Goal: Task Accomplishment & Management: Manage account settings

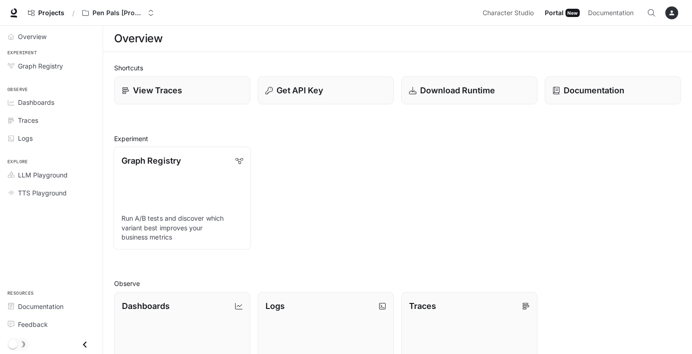
drag, startPoint x: 675, startPoint y: 12, endPoint x: 206, endPoint y: 214, distance: 510.4
click at [675, 13] on icon "button" at bounding box center [671, 12] width 7 height 7
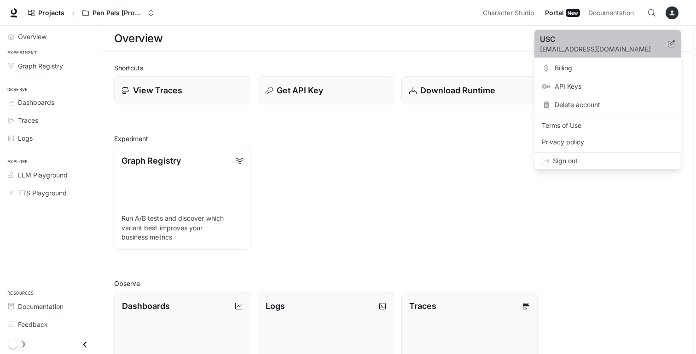
click at [573, 51] on p "[EMAIL_ADDRESS][DOMAIN_NAME]" at bounding box center [604, 49] width 128 height 9
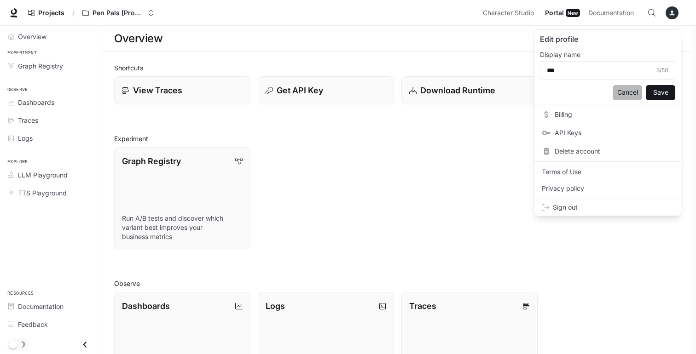
drag, startPoint x: 206, startPoint y: 214, endPoint x: 628, endPoint y: 91, distance: 439.2
click at [628, 91] on button "Cancel" at bounding box center [626, 92] width 29 height 15
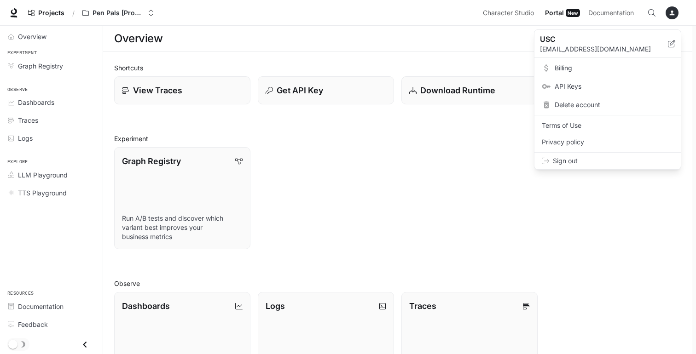
click at [670, 12] on div at bounding box center [348, 177] width 696 height 354
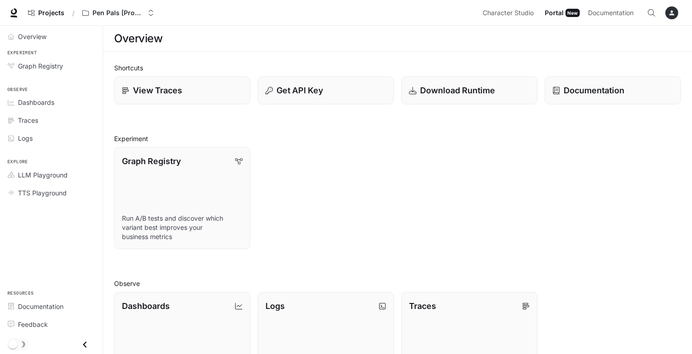
click at [671, 13] on icon "button" at bounding box center [671, 12] width 7 height 7
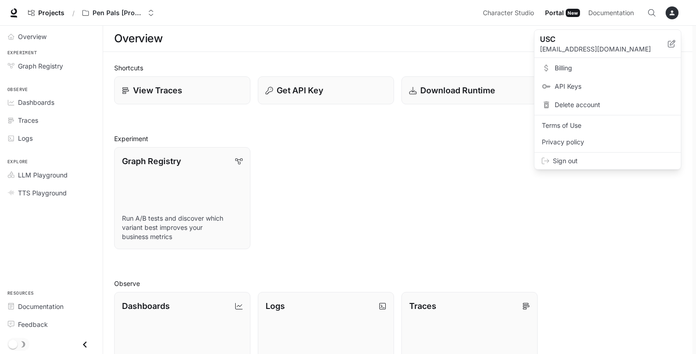
drag, startPoint x: 628, startPoint y: 91, endPoint x: 672, endPoint y: 44, distance: 64.4
click at [672, 44] on icon at bounding box center [671, 43] width 7 height 7
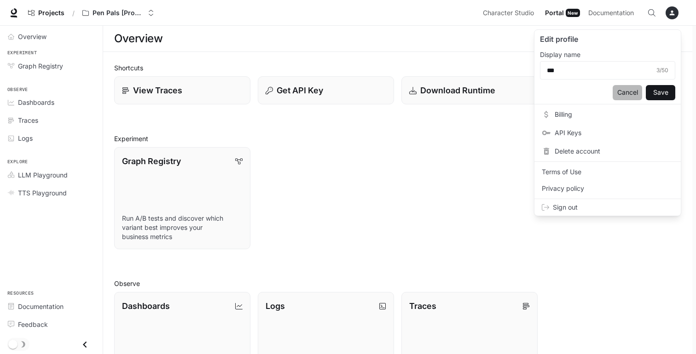
drag, startPoint x: 672, startPoint y: 44, endPoint x: 627, endPoint y: 95, distance: 67.8
click at [627, 95] on button "Cancel" at bounding box center [626, 92] width 29 height 15
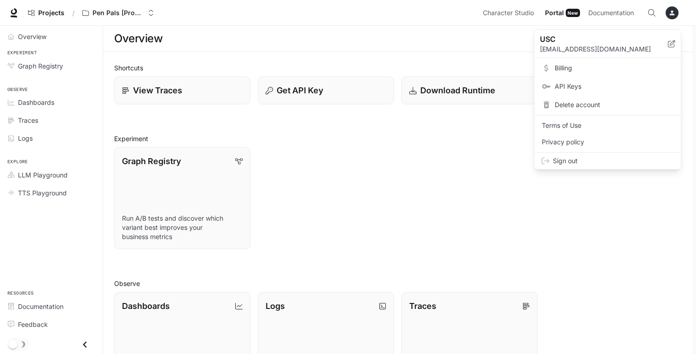
drag, startPoint x: 627, startPoint y: 95, endPoint x: 10, endPoint y: 14, distance: 622.2
click at [10, 14] on div at bounding box center [348, 177] width 696 height 354
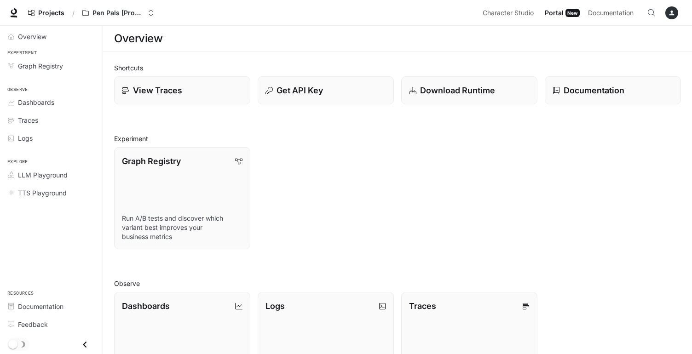
click at [12, 14] on icon at bounding box center [14, 11] width 6 height 6
drag, startPoint x: 0, startPoint y: 0, endPoint x: 676, endPoint y: 10, distance: 676.3
click at [676, 10] on div "button" at bounding box center [671, 12] width 13 height 13
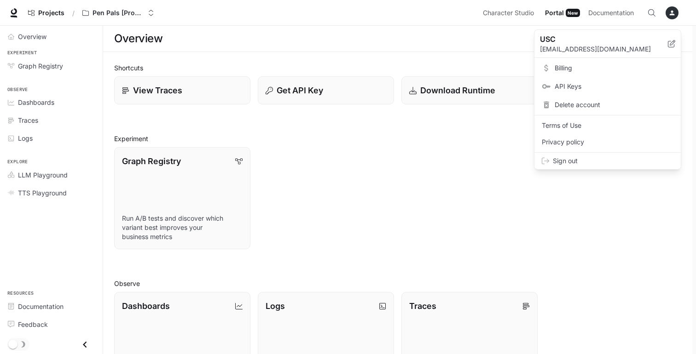
click at [676, 10] on div at bounding box center [348, 177] width 696 height 354
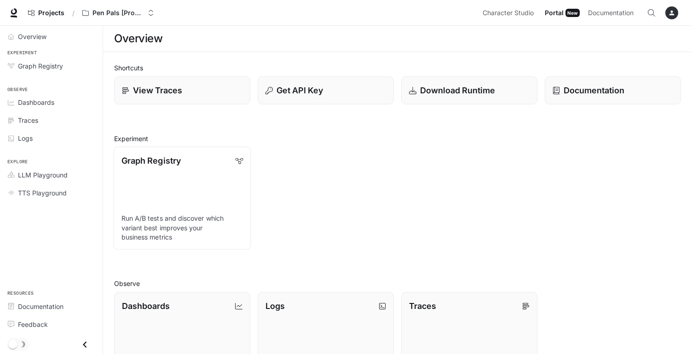
click at [674, 12] on icon "button" at bounding box center [671, 12] width 7 height 7
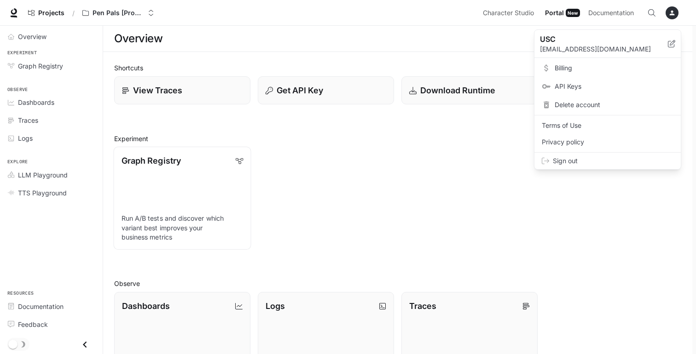
click at [674, 12] on div at bounding box center [348, 177] width 696 height 354
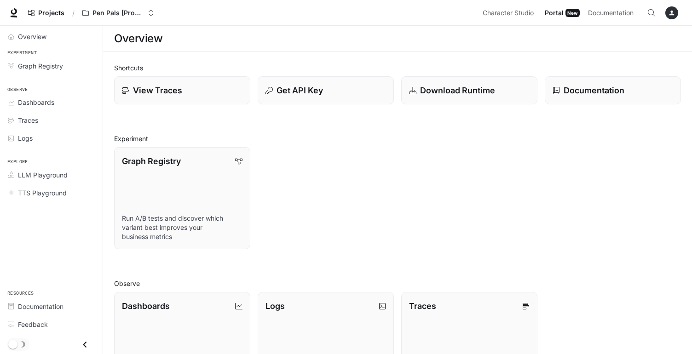
drag, startPoint x: 674, startPoint y: 12, endPoint x: 300, endPoint y: 144, distance: 395.8
click at [300, 144] on div "Graph Registry Run A/B tests and discover which variant best improves your busi…" at bounding box center [394, 194] width 574 height 109
click at [51, 36] on div "Overview" at bounding box center [56, 37] width 77 height 10
drag, startPoint x: 300, startPoint y: 144, endPoint x: 58, endPoint y: 10, distance: 276.3
click at [58, 10] on span "Projects" at bounding box center [51, 13] width 26 height 8
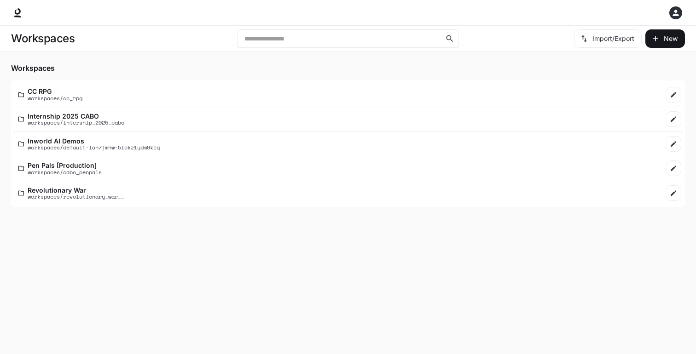
click at [107, 166] on div "Pen Pals [Production] workspaces/cabo_penpals" at bounding box center [338, 168] width 641 height 13
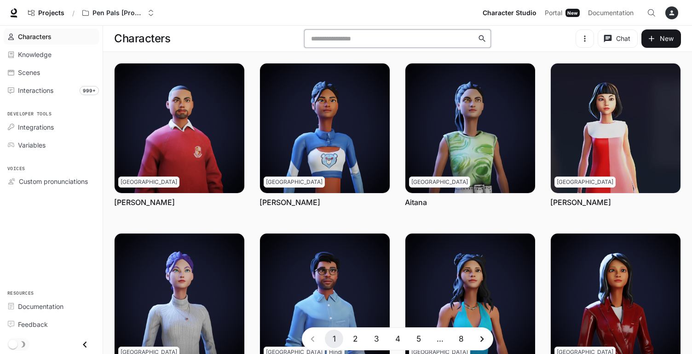
drag, startPoint x: 107, startPoint y: 166, endPoint x: 374, endPoint y: 41, distance: 294.1
click at [374, 41] on input "text" at bounding box center [392, 38] width 169 height 9
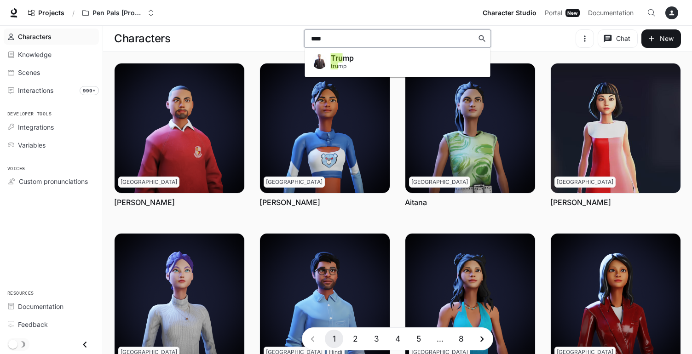
type input "*****"
drag, startPoint x: 374, startPoint y: 41, endPoint x: 388, endPoint y: 67, distance: 29.4
click at [388, 67] on li "[PERSON_NAME] [PERSON_NAME]" at bounding box center [397, 63] width 185 height 22
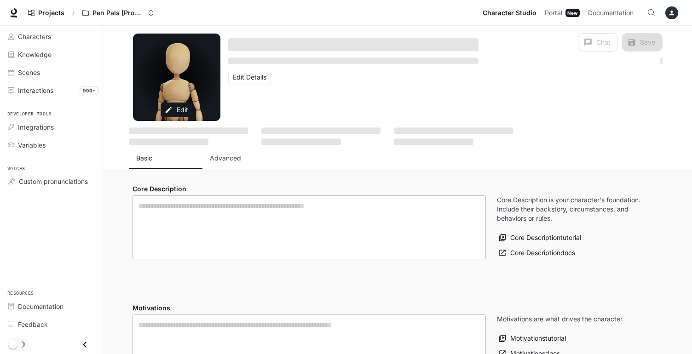
type textarea "**********"
type input "****"
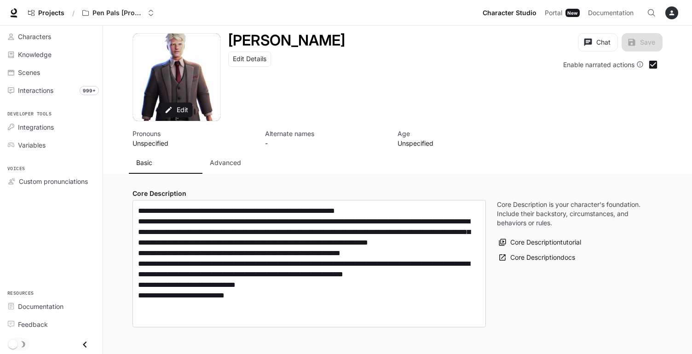
type input "**********"
click at [34, 92] on span "Interactions" at bounding box center [35, 91] width 35 height 10
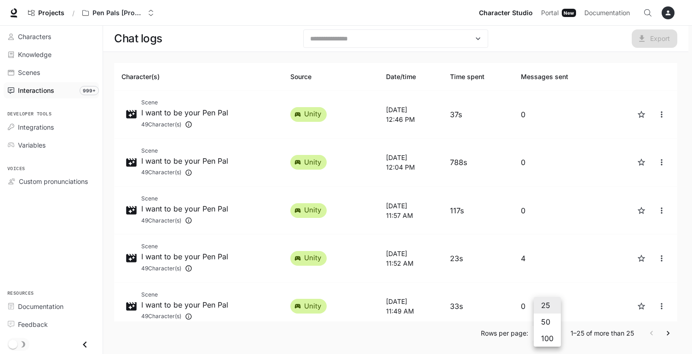
click at [542, 332] on body "Skip to main content Projects / Pen Pals [Production] Character Studio Characte…" at bounding box center [346, 178] width 692 height 357
click at [542, 342] on li "100" at bounding box center [547, 338] width 27 height 17
type input "***"
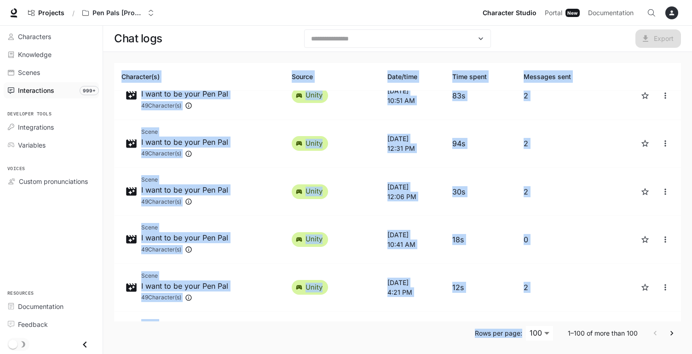
scroll to position [2, 0]
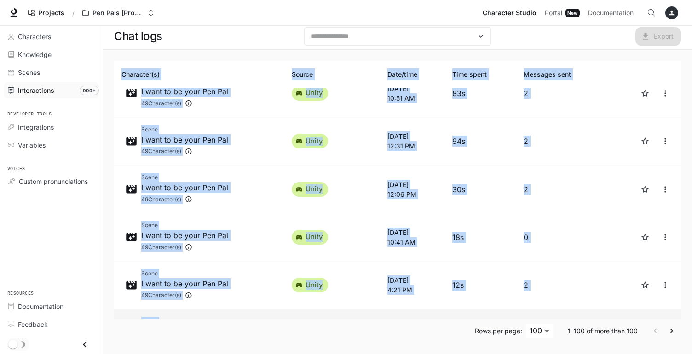
drag, startPoint x: 542, startPoint y: 342, endPoint x: 546, endPoint y: 302, distance: 40.2
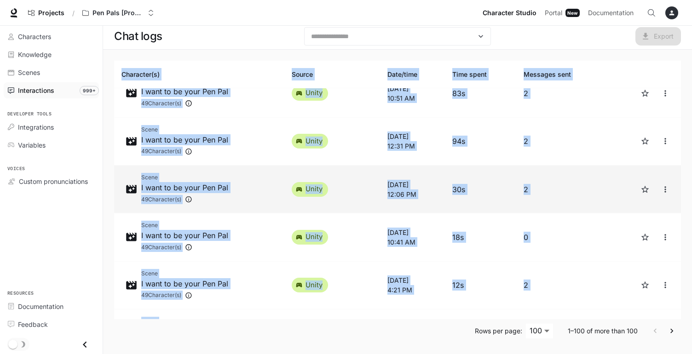
copy table "Character(s) Source Date/time Time spent Messages sent Scene I want to be your …"
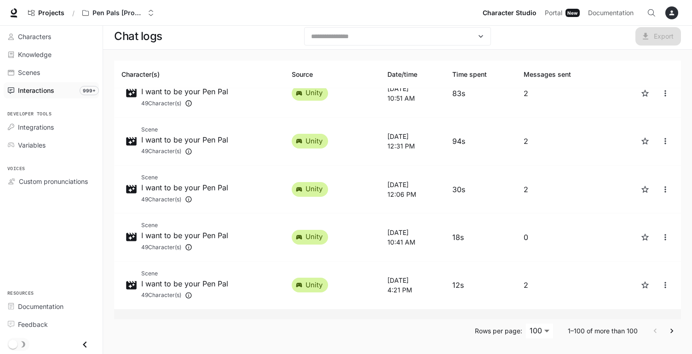
drag, startPoint x: 691, startPoint y: 1, endPoint x: 533, endPoint y: 279, distance: 319.5
click at [533, 310] on td "6" at bounding box center [561, 334] width 90 height 48
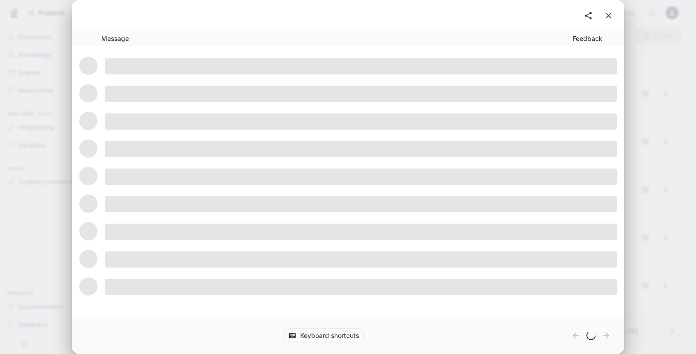
click at [671, 330] on div "Message Feedback Keyboard shortcuts" at bounding box center [348, 177] width 696 height 354
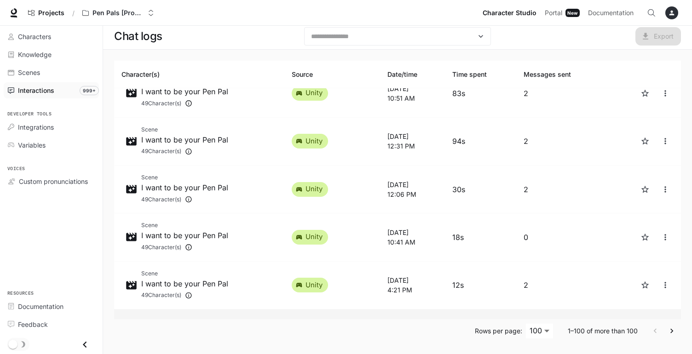
click at [635, 347] on div "Character(s) Source Date/time Time spent Messages sent Scene I want to be your …" at bounding box center [397, 202] width 589 height 305
click at [674, 335] on icon "Go to next page" at bounding box center [671, 331] width 9 height 9
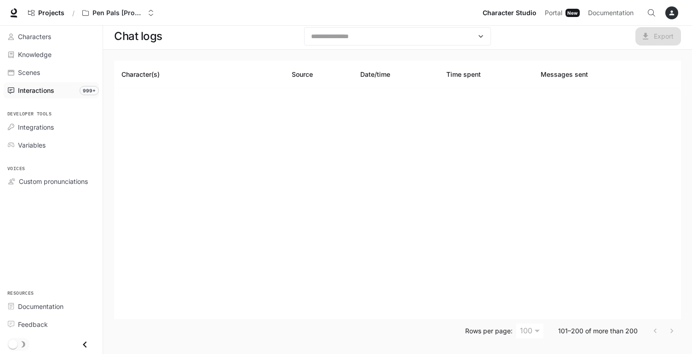
scroll to position [2, 0]
click at [268, 140] on div "Character(s) Source Date/time Time spent Messages sent" at bounding box center [397, 190] width 567 height 259
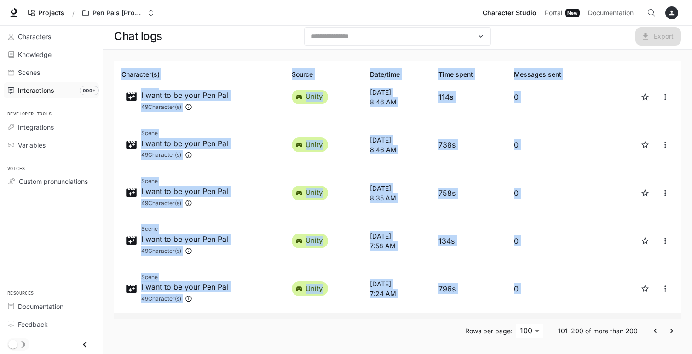
drag, startPoint x: 268, startPoint y: 140, endPoint x: 566, endPoint y: 296, distance: 336.4
copy table "Character(s) Source Date/time Time spent Messages sent Scene I want to be your …"
click at [671, 330] on icon "Go to next page" at bounding box center [671, 331] width 3 height 5
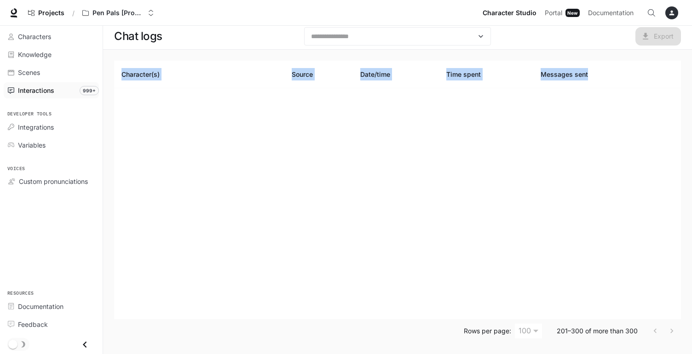
scroll to position [0, 0]
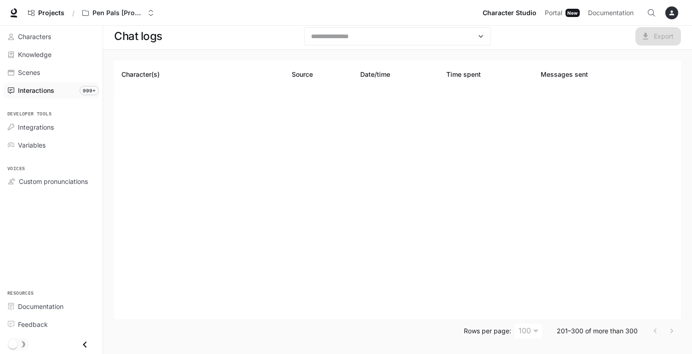
click at [590, 230] on div "Character(s) Source Date/time Time spent Messages sent" at bounding box center [397, 190] width 567 height 259
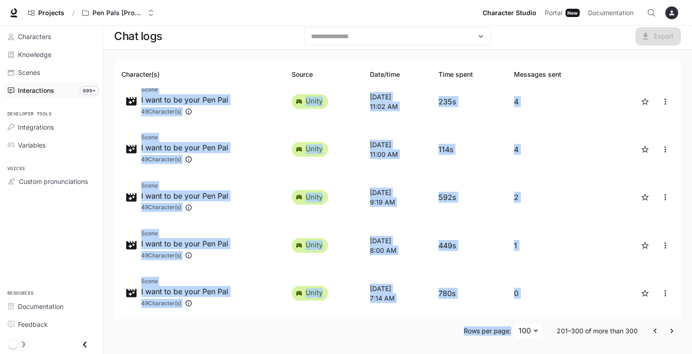
scroll to position [4527, 0]
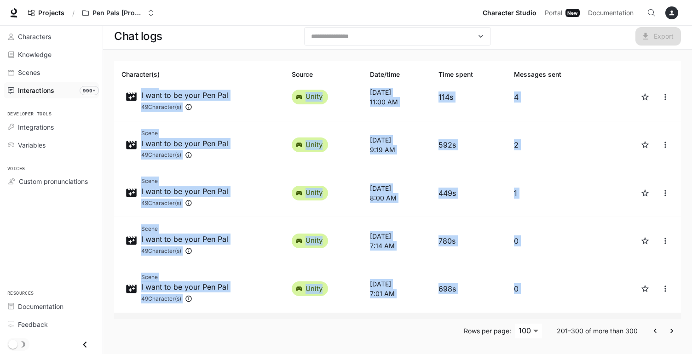
drag, startPoint x: 609, startPoint y: 0, endPoint x: 535, endPoint y: 296, distance: 305.4
copy tbody "Scene I want to be your Pen Pal 49 Character(s) unity [DATE] 7:11 AM 785s 0 Sce…"
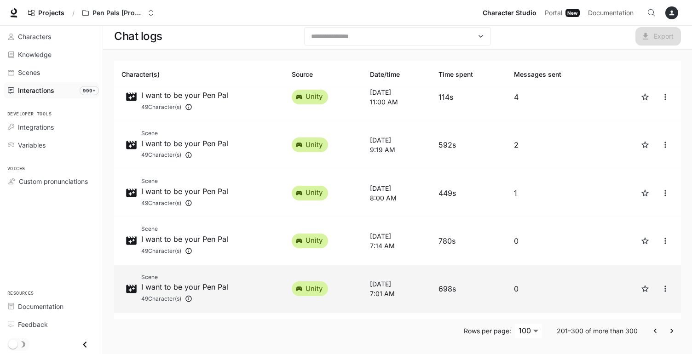
drag, startPoint x: 543, startPoint y: 5, endPoint x: 603, endPoint y: 257, distance: 258.5
click at [602, 265] on td "0" at bounding box center [554, 289] width 95 height 48
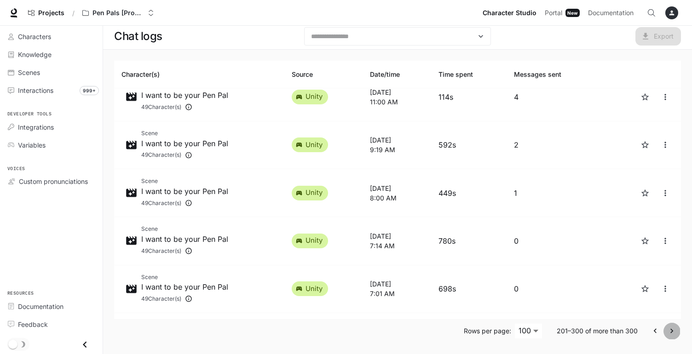
drag, startPoint x: 603, startPoint y: 257, endPoint x: 672, endPoint y: 331, distance: 101.9
click at [672, 331] on icon "Go to next page" at bounding box center [671, 331] width 3 height 5
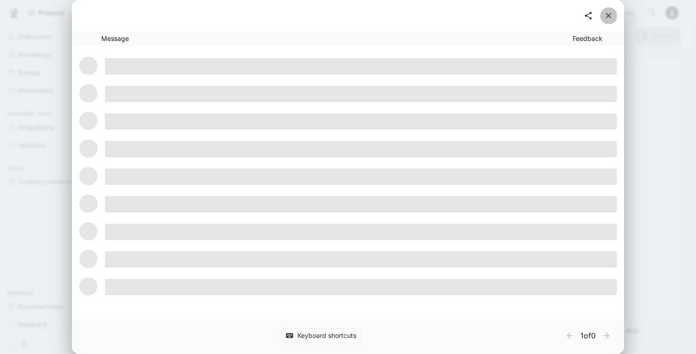
drag, startPoint x: 672, startPoint y: 331, endPoint x: 605, endPoint y: 17, distance: 321.3
click at [605, 17] on icon "close" at bounding box center [608, 15] width 9 height 9
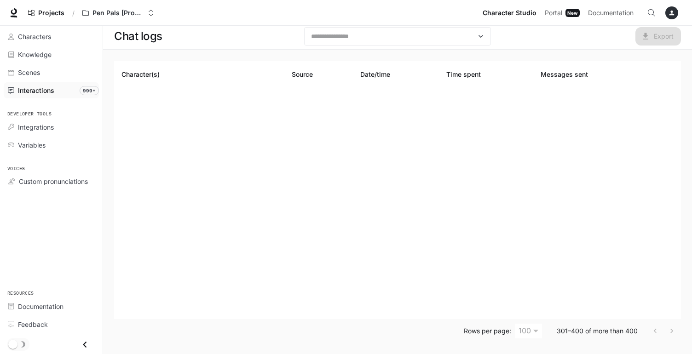
click at [537, 43] on div "Export" at bounding box center [588, 36] width 186 height 18
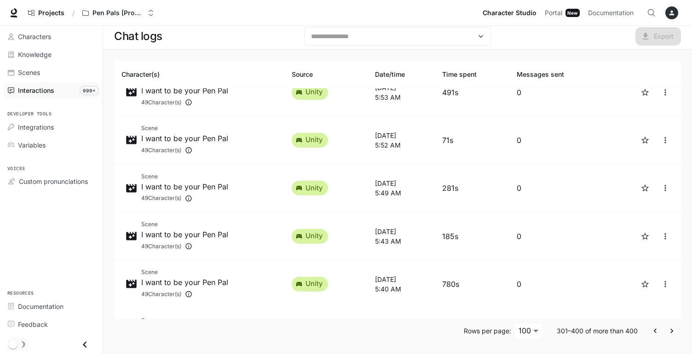
scroll to position [116, 0]
click at [530, 333] on body "Skip to main content Projects / Pen Pals [Production] Character Studio Characte…" at bounding box center [348, 176] width 696 height 357
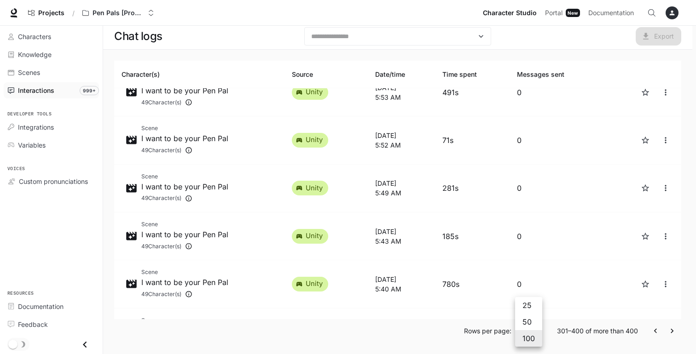
click at [605, 334] on div at bounding box center [348, 177] width 696 height 354
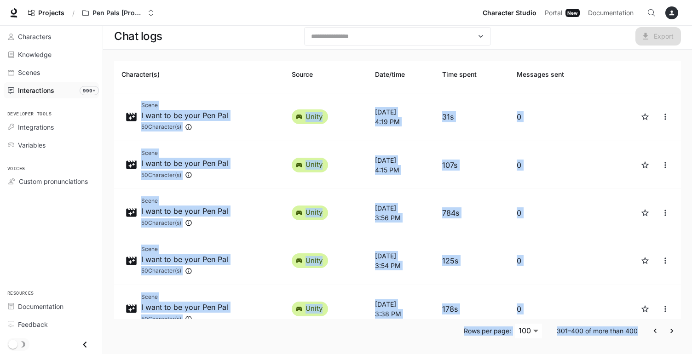
scroll to position [4514, 0]
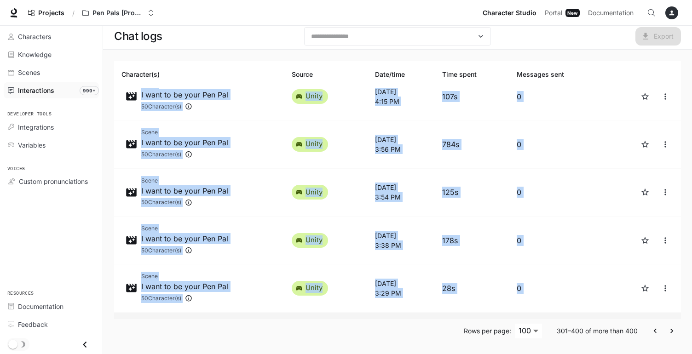
drag, startPoint x: 605, startPoint y: 334, endPoint x: 563, endPoint y: 311, distance: 47.1
copy tbody "Scene I want to be your Pen Pal 49 Character(s) unity [DATE] 6:51 AM 495s 0 Sce…"
click at [670, 333] on icon "Go to next page" at bounding box center [671, 331] width 9 height 9
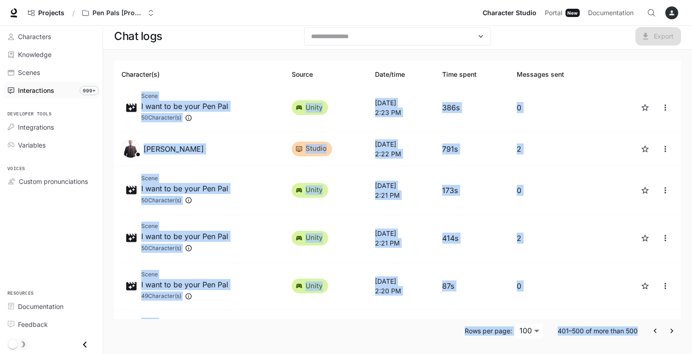
scroll to position [4422, 0]
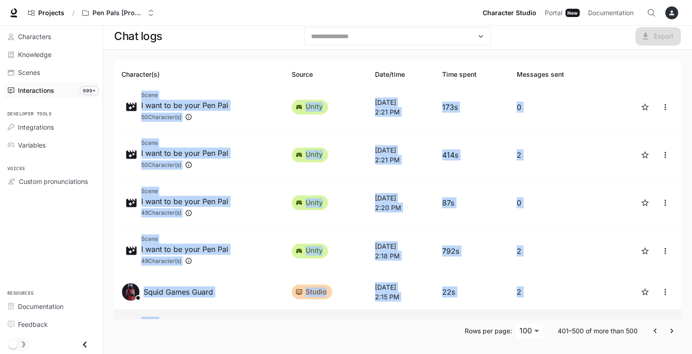
drag, startPoint x: 610, startPoint y: 0, endPoint x: 552, endPoint y: 308, distance: 312.8
copy tbody "Scene I want to be your Pen Pal 50 Character(s) unity [DATE] 2:54 PM 785s 0 Sce…"
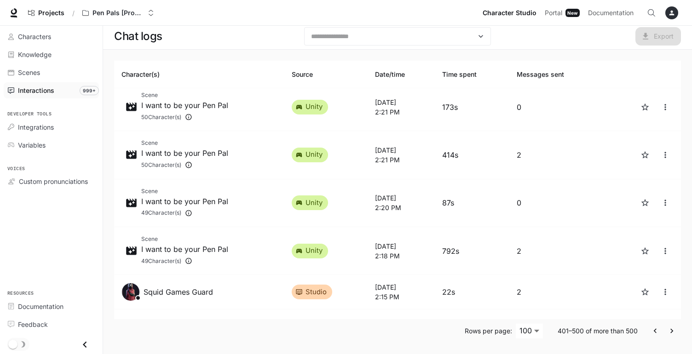
click at [397, 62] on th "Date/time" at bounding box center [402, 75] width 68 height 28
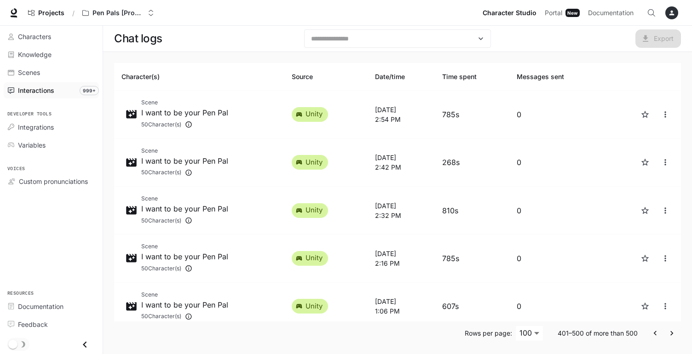
scroll to position [0, 0]
drag, startPoint x: 397, startPoint y: 62, endPoint x: 42, endPoint y: 91, distance: 355.5
click at [42, 91] on span "Interactions" at bounding box center [36, 91] width 36 height 10
drag, startPoint x: 42, startPoint y: 91, endPoint x: 40, endPoint y: 32, distance: 59.4
click at [40, 32] on span "Characters" at bounding box center [34, 37] width 33 height 10
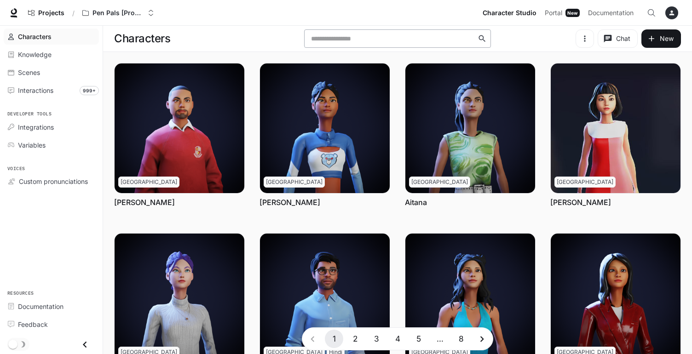
scroll to position [0, 0]
drag, startPoint x: 40, startPoint y: 32, endPoint x: 329, endPoint y: 34, distance: 288.9
click at [329, 34] on div "​" at bounding box center [397, 38] width 186 height 18
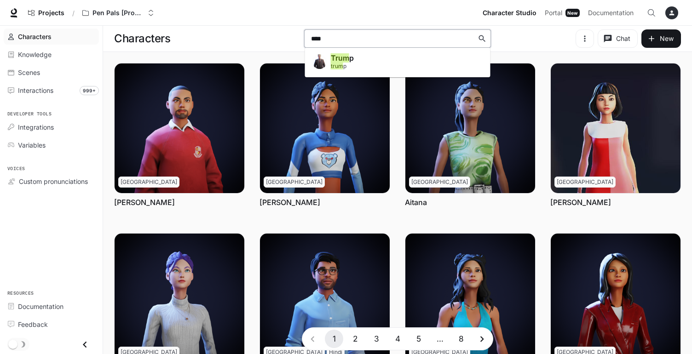
type input "*****"
drag, startPoint x: 329, startPoint y: 34, endPoint x: 321, endPoint y: 62, distance: 29.3
click at [321, 62] on img at bounding box center [319, 61] width 15 height 15
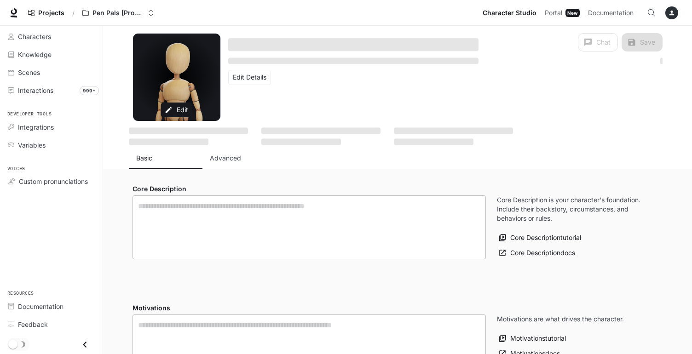
type textarea "**********"
type input "**********"
type input "****"
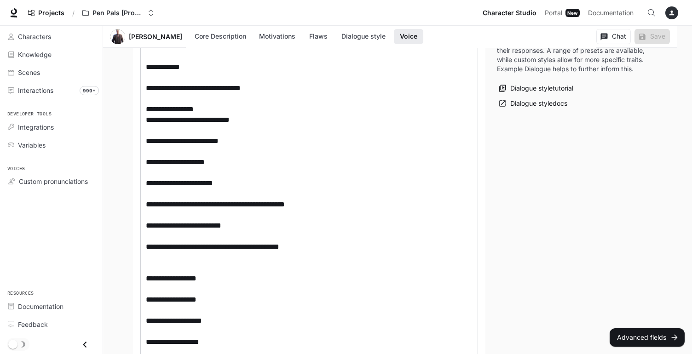
scroll to position [74, 0]
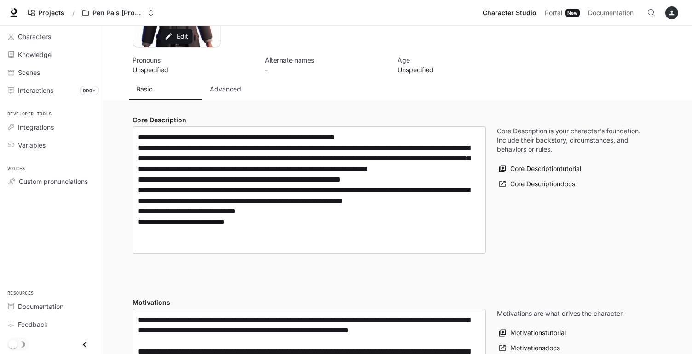
drag, startPoint x: 321, startPoint y: 62, endPoint x: 236, endPoint y: 93, distance: 90.0
click at [236, 93] on p "Advanced" at bounding box center [225, 89] width 31 height 9
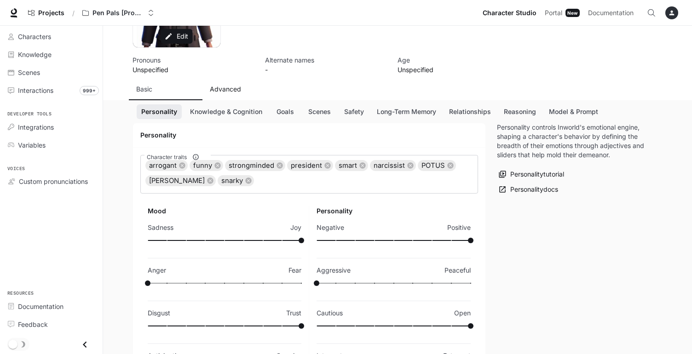
scroll to position [68, 0]
click at [149, 88] on p "Basic" at bounding box center [144, 89] width 16 height 9
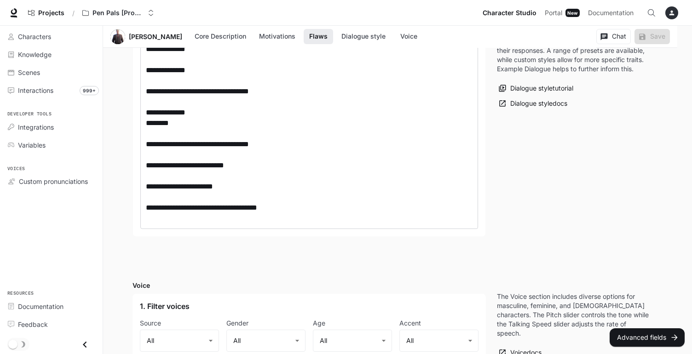
scroll to position [1528, 0]
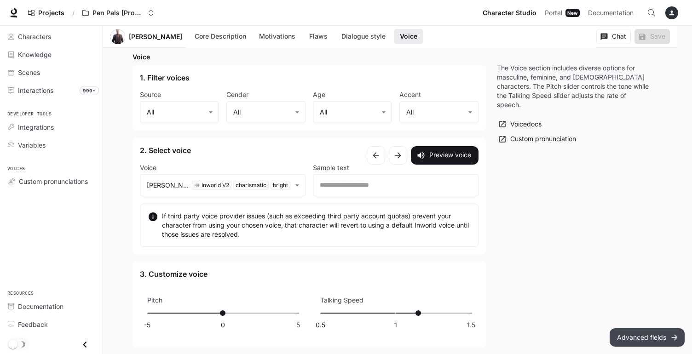
drag, startPoint x: 149, startPoint y: 88, endPoint x: 642, endPoint y: 338, distance: 553.0
click at [642, 338] on button "Advanced fields" at bounding box center [647, 337] width 75 height 18
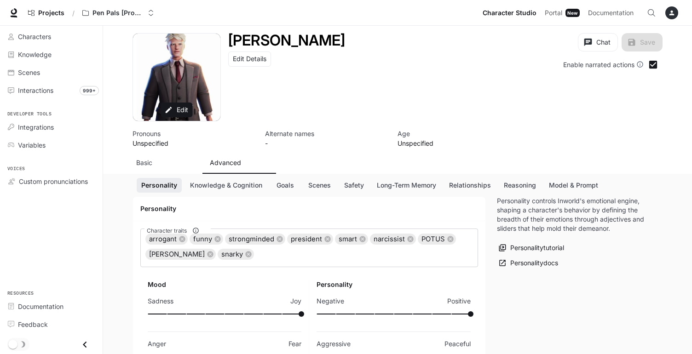
scroll to position [0, 0]
click at [156, 159] on div "Basic" at bounding box center [165, 162] width 59 height 9
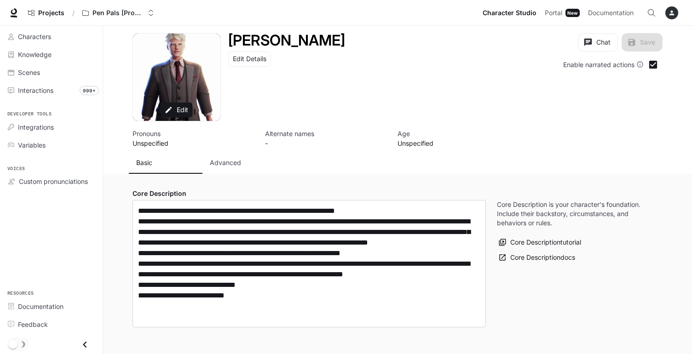
click at [66, 92] on div "Interactions" at bounding box center [56, 91] width 77 height 10
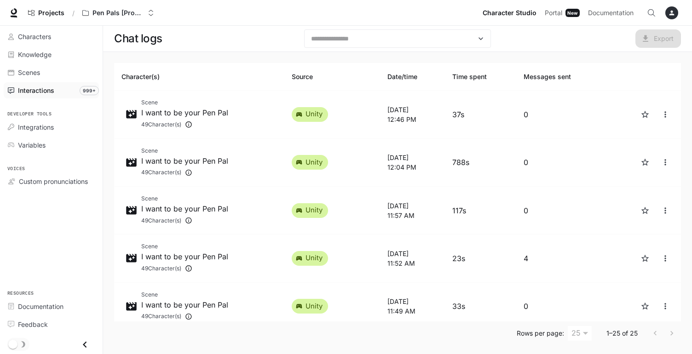
drag, startPoint x: 156, startPoint y: 159, endPoint x: 142, endPoint y: 41, distance: 118.6
click at [142, 41] on h1 "Chat logs" at bounding box center [138, 38] width 48 height 18
click at [150, 72] on th "Character(s)" at bounding box center [199, 77] width 170 height 28
click at [165, 76] on th "Character(s)" at bounding box center [199, 77] width 170 height 28
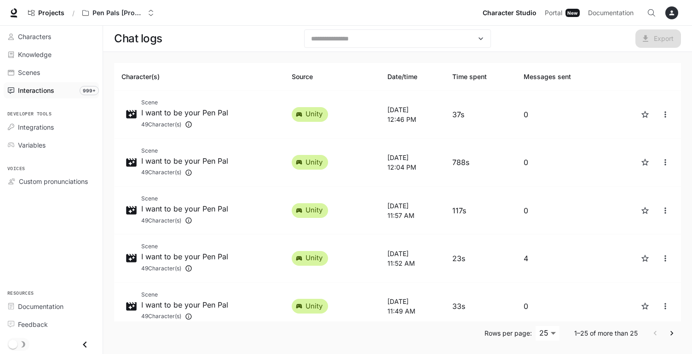
drag, startPoint x: 142, startPoint y: 41, endPoint x: 179, endPoint y: 61, distance: 42.8
click at [179, 61] on div "Character(s) Source Date/time Time spent Messages sent Scene I want to be your …" at bounding box center [397, 204] width 589 height 305
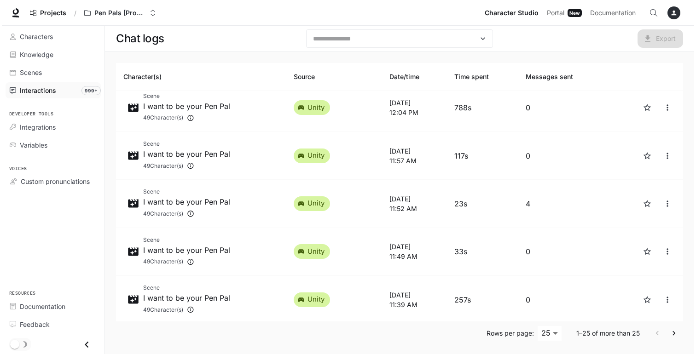
scroll to position [57, 0]
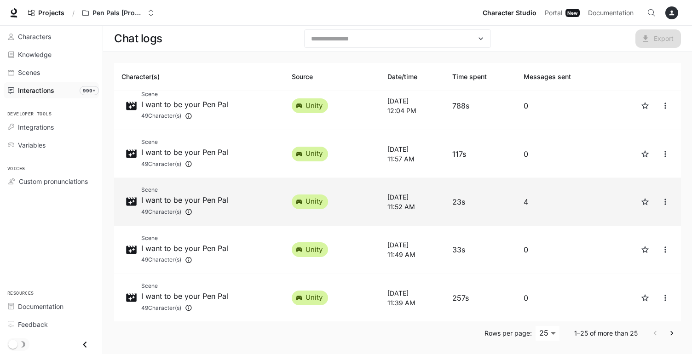
drag, startPoint x: 179, startPoint y: 61, endPoint x: 514, endPoint y: 196, distance: 361.0
click at [509, 196] on p "23s" at bounding box center [480, 201] width 57 height 11
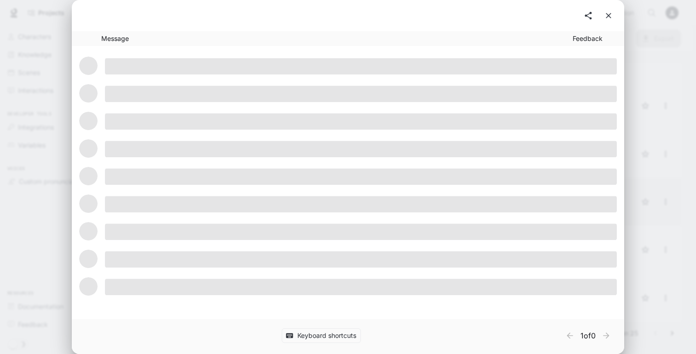
click at [618, 10] on h2 at bounding box center [348, 15] width 552 height 31
click at [615, 17] on button "close" at bounding box center [608, 15] width 17 height 17
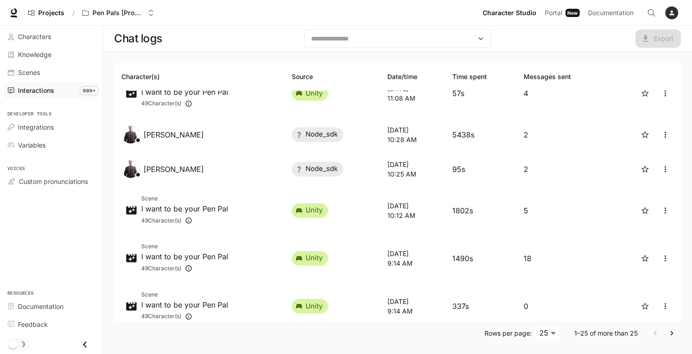
scroll to position [933, 0]
click at [356, 247] on td "unity" at bounding box center [332, 259] width 96 height 48
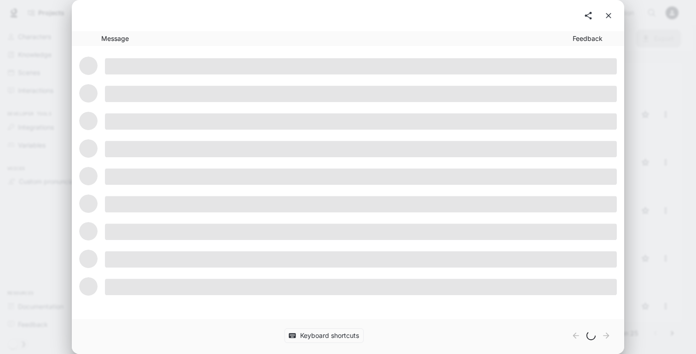
click at [608, 17] on icon "close" at bounding box center [608, 15] width 9 height 9
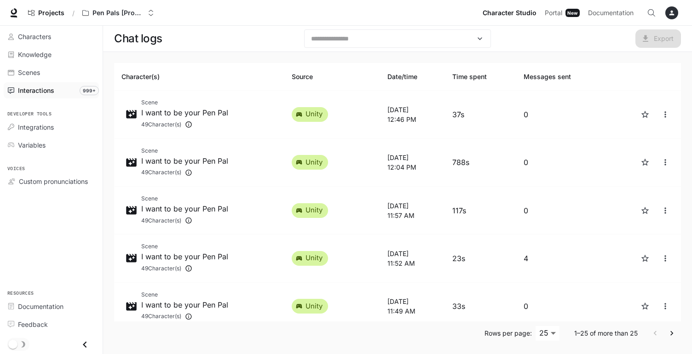
click at [668, 13] on icon "button" at bounding box center [671, 12] width 7 height 7
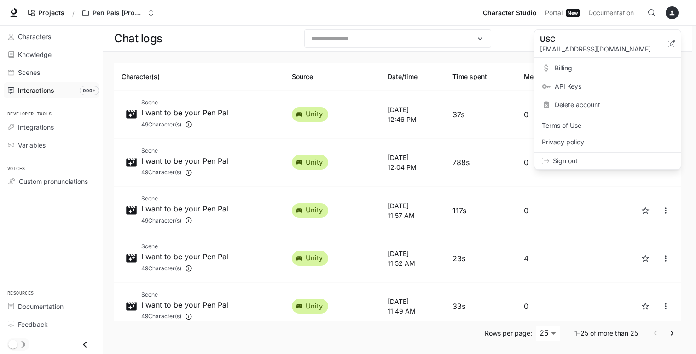
click at [668, 13] on div at bounding box center [348, 177] width 696 height 354
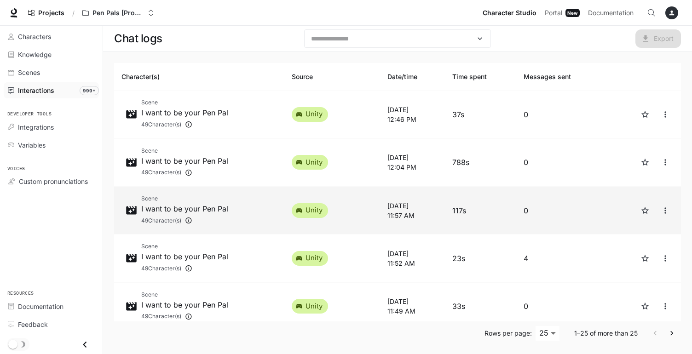
click at [668, 13] on icon "button" at bounding box center [671, 12] width 7 height 7
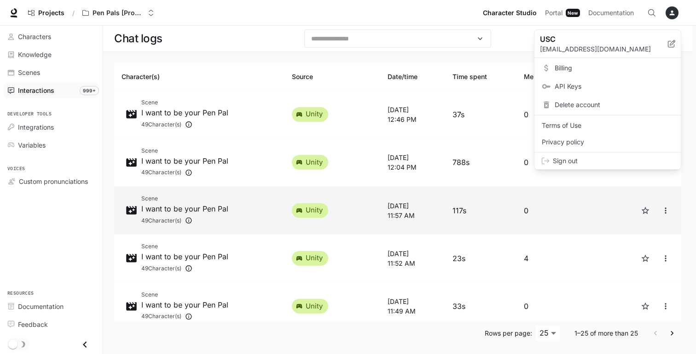
click at [668, 13] on div at bounding box center [348, 177] width 696 height 354
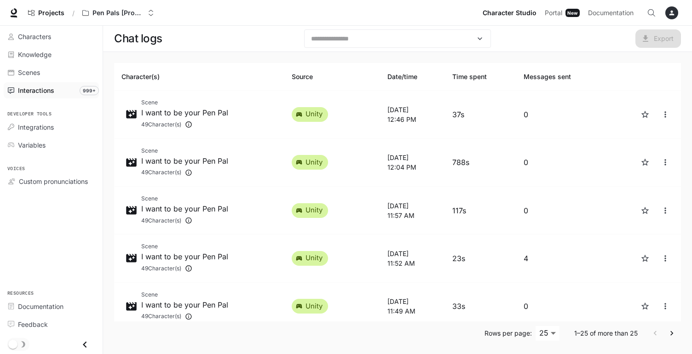
drag, startPoint x: 206, startPoint y: 214, endPoint x: 235, endPoint y: 38, distance: 178.9
click at [235, 38] on div "Chat logs" at bounding box center [207, 38] width 186 height 18
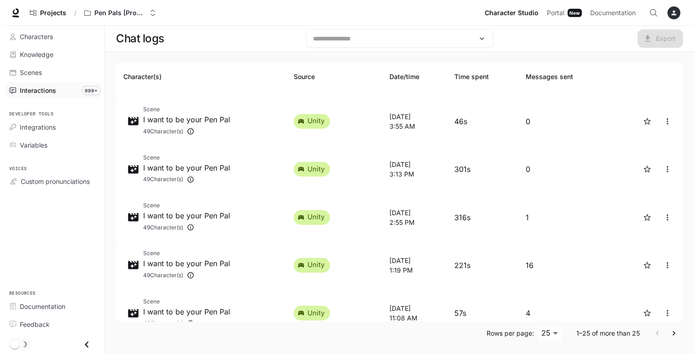
scroll to position [715, 0]
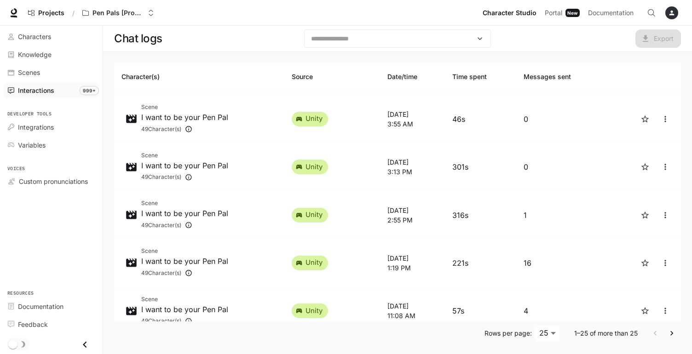
click at [575, 258] on p "16" at bounding box center [561, 263] width 75 height 11
click at [279, 246] on body "Skip to main content Projects / Pen Pals [Production] Character Studio Characte…" at bounding box center [346, 178] width 692 height 357
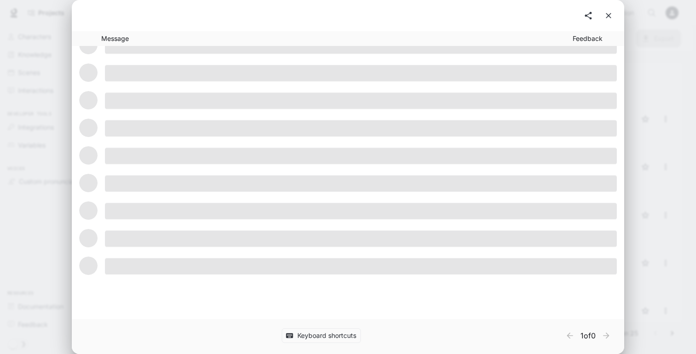
scroll to position [21, 0]
drag, startPoint x: 279, startPoint y: 246, endPoint x: 354, endPoint y: 331, distance: 113.7
click at [354, 331] on button "Keyboard shortcuts" at bounding box center [321, 335] width 79 height 15
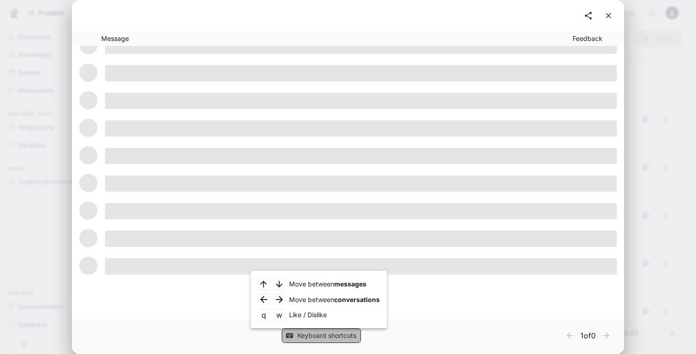
click at [355, 331] on button "Keyboard shortcuts" at bounding box center [321, 335] width 79 height 15
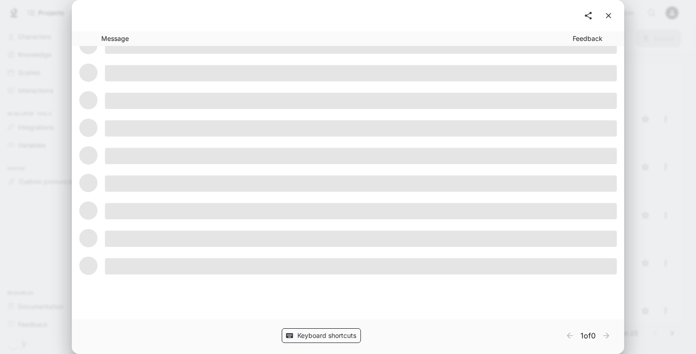
click at [355, 331] on button "Keyboard shortcuts" at bounding box center [321, 335] width 79 height 15
click at [383, 252] on div at bounding box center [347, 266] width 537 height 28
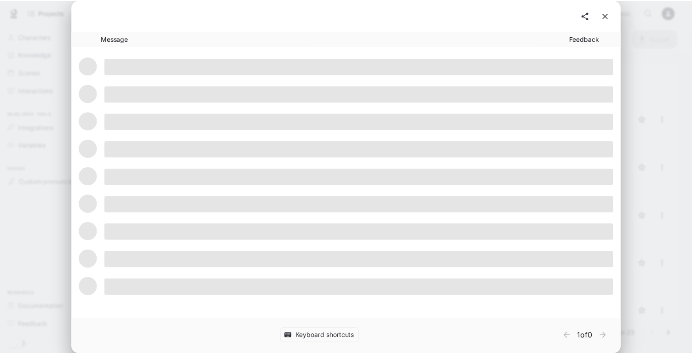
scroll to position [0, 0]
drag, startPoint x: 604, startPoint y: 21, endPoint x: 206, endPoint y: 214, distance: 442.0
click at [604, 21] on button "close" at bounding box center [608, 15] width 17 height 17
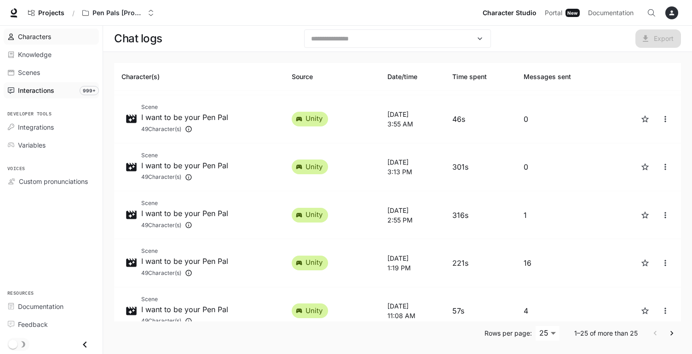
drag, startPoint x: 206, startPoint y: 214, endPoint x: 79, endPoint y: 44, distance: 212.7
click at [79, 44] on link "Characters" at bounding box center [51, 37] width 95 height 16
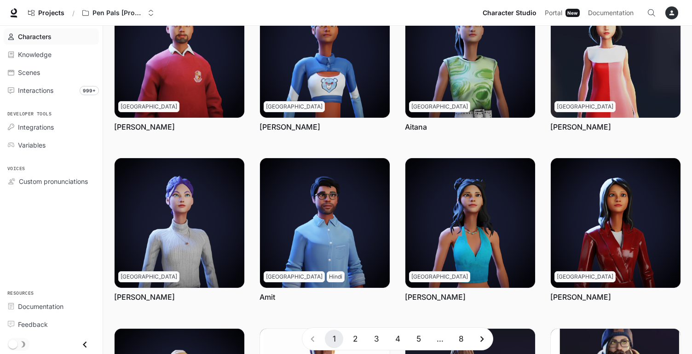
scroll to position [132, 0]
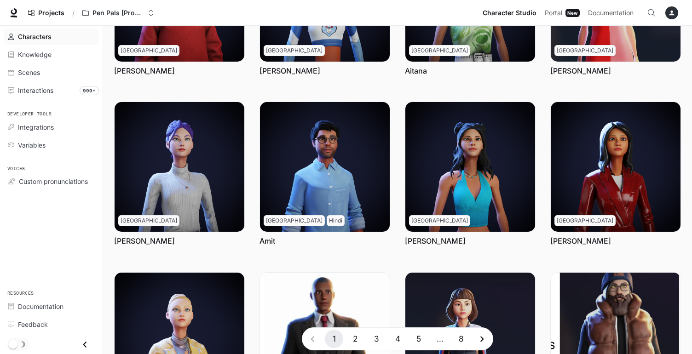
click at [286, 213] on link "Amit" at bounding box center [325, 197] width 130 height 130
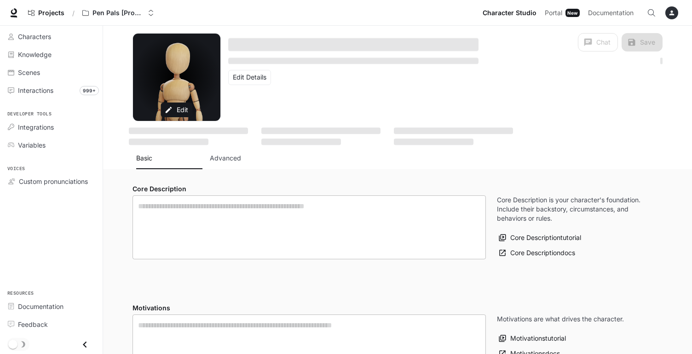
type textarea "**********"
type input "**********"
type textarea "**********"
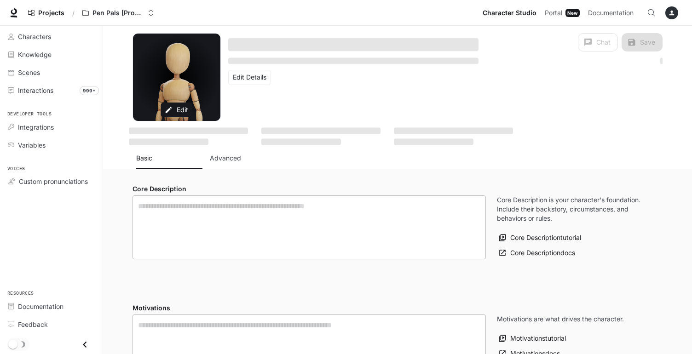
type input "*"
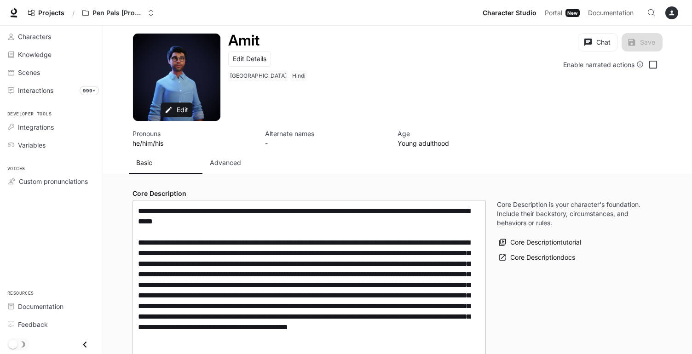
type input "**********"
drag, startPoint x: 286, startPoint y: 213, endPoint x: 50, endPoint y: 45, distance: 289.3
click at [50, 45] on li "Characters" at bounding box center [51, 37] width 103 height 18
click at [55, 36] on div "Characters" at bounding box center [56, 37] width 77 height 10
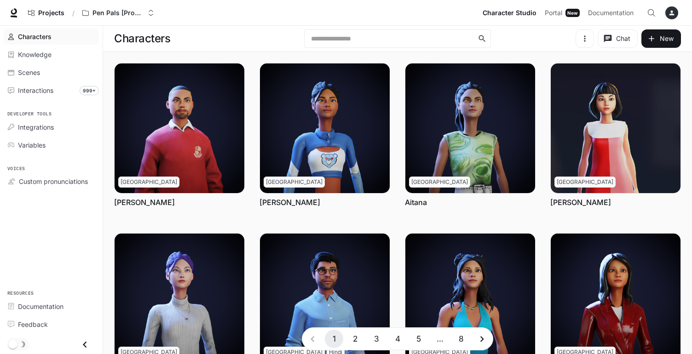
drag, startPoint x: 50, startPoint y: 45, endPoint x: 259, endPoint y: 22, distance: 210.2
click at [259, 22] on div "Projects / Pen Pals [Production] Character Studio Character Studio Portal Porta…" at bounding box center [346, 13] width 692 height 26
click at [55, 71] on div "Scenes" at bounding box center [56, 73] width 77 height 10
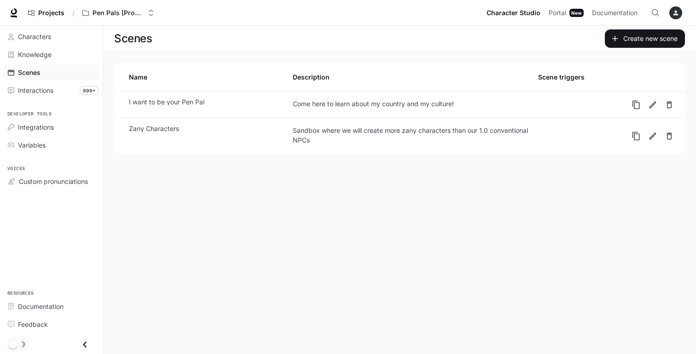
click at [303, 104] on div "Come here to learn about my country and my culture!" at bounding box center [415, 104] width 245 height 10
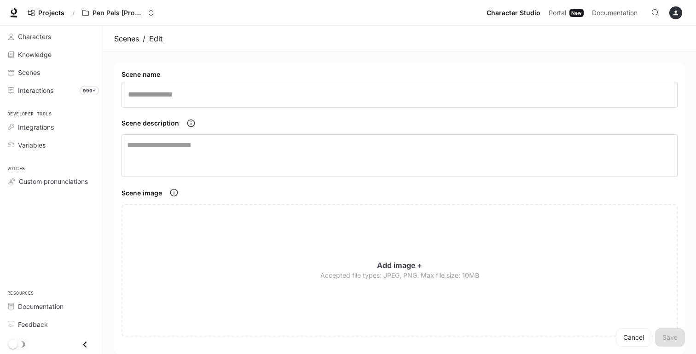
type input "**********"
type textarea "**********"
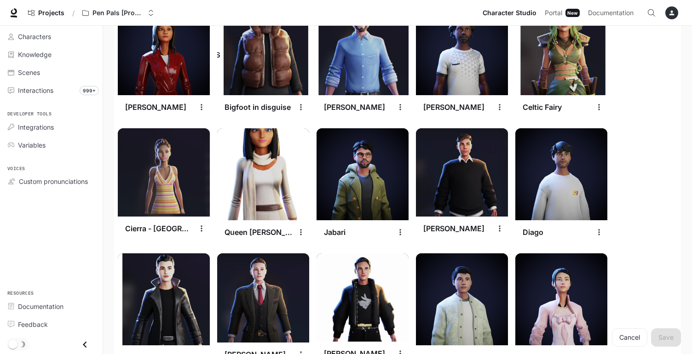
scroll to position [502, 0]
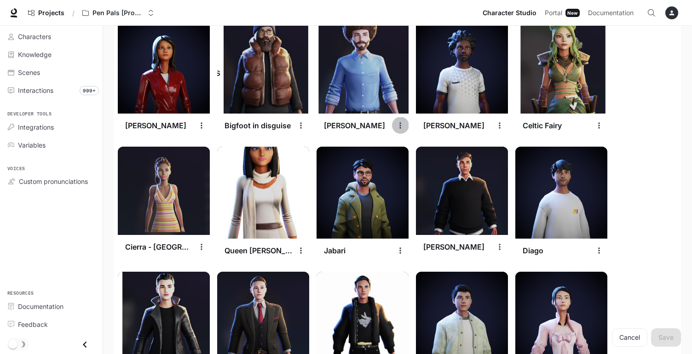
drag, startPoint x: 303, startPoint y: 104, endPoint x: 402, endPoint y: 122, distance: 100.7
click at [402, 122] on icon "settings" at bounding box center [400, 125] width 9 height 9
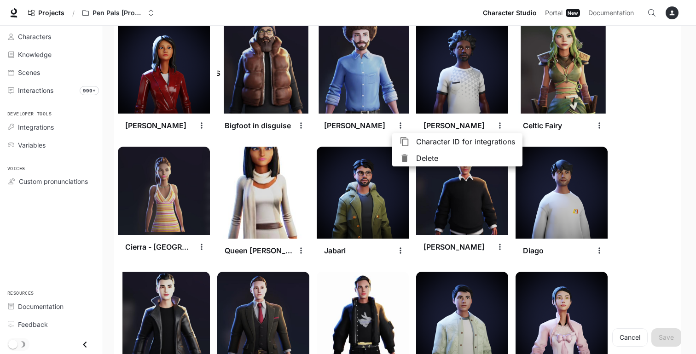
click at [401, 121] on div at bounding box center [348, 177] width 696 height 354
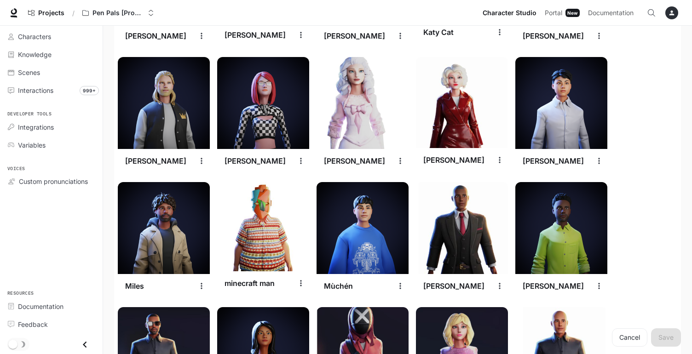
scroll to position [1108, 0]
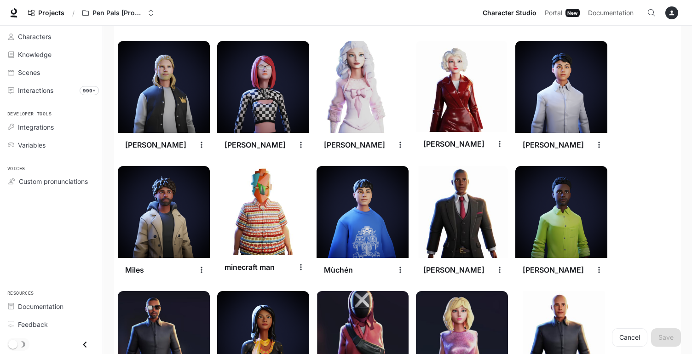
click at [453, 83] on img at bounding box center [462, 86] width 92 height 91
click at [357, 150] on div "Marie Antoinette" at bounding box center [354, 145] width 61 height 10
click at [357, 142] on div "Marie Antoinette" at bounding box center [354, 145] width 61 height 10
click at [357, 109] on img at bounding box center [363, 87] width 92 height 92
drag, startPoint x: 401, startPoint y: 121, endPoint x: 401, endPoint y: 143, distance: 21.2
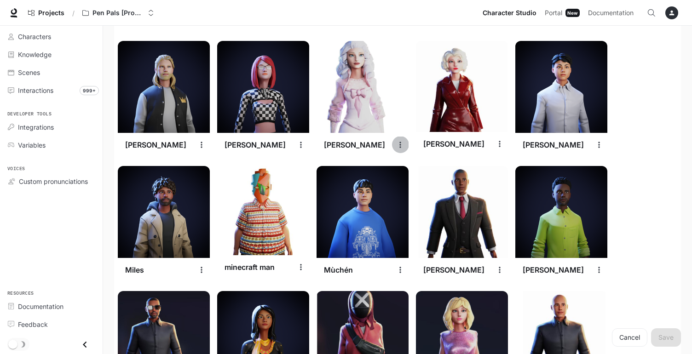
click at [401, 143] on icon "settings" at bounding box center [399, 145] width 1 height 6
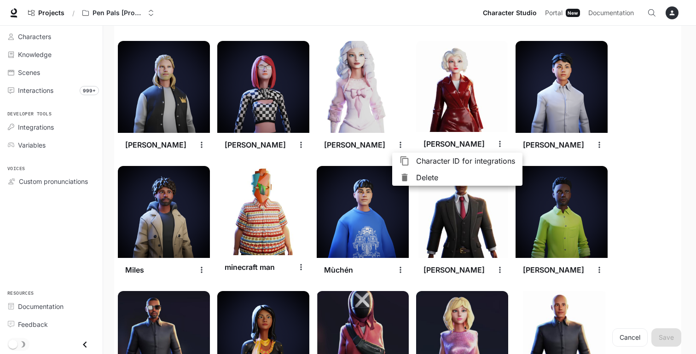
click at [401, 143] on div at bounding box center [348, 177] width 696 height 354
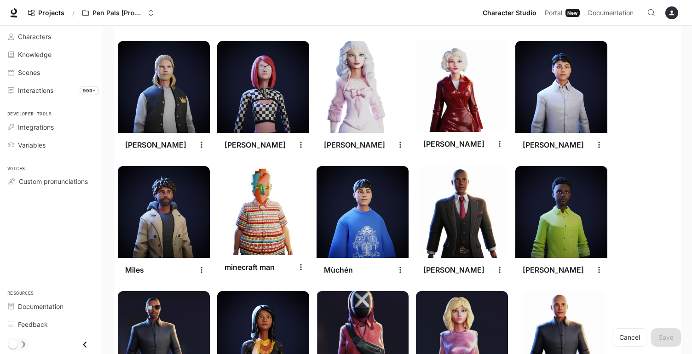
click at [370, 87] on img at bounding box center [363, 87] width 92 height 92
click at [281, 198] on img at bounding box center [263, 210] width 92 height 89
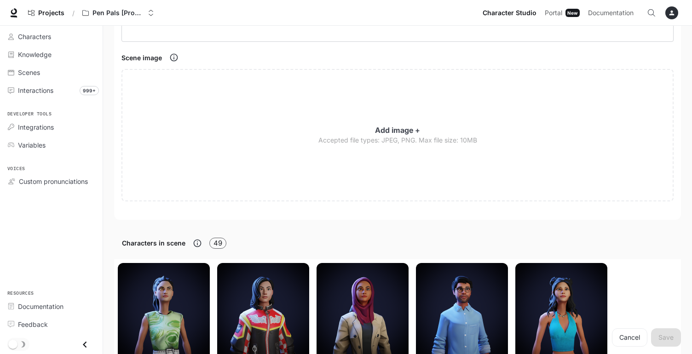
scroll to position [138, 0]
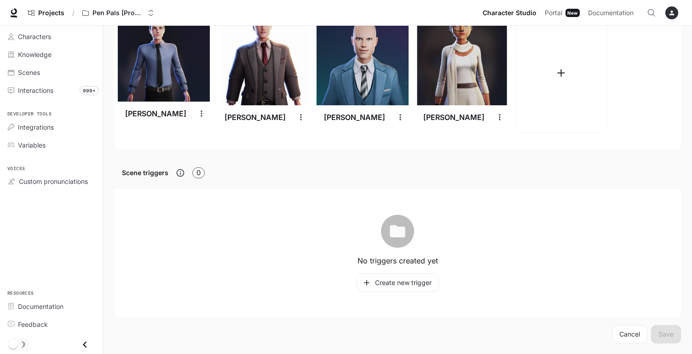
drag, startPoint x: 281, startPoint y: 198, endPoint x: 271, endPoint y: 93, distance: 105.4
click at [271, 93] on img at bounding box center [263, 59] width 92 height 92
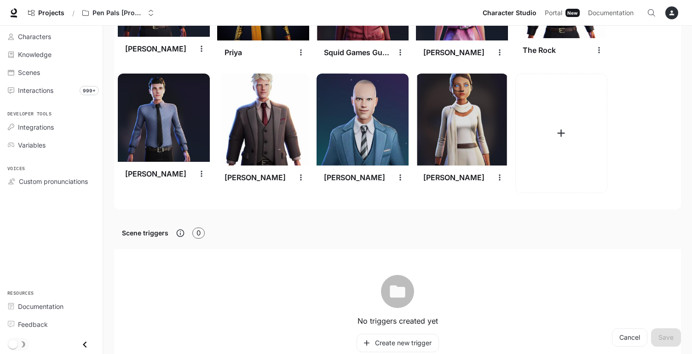
scroll to position [1438, 0]
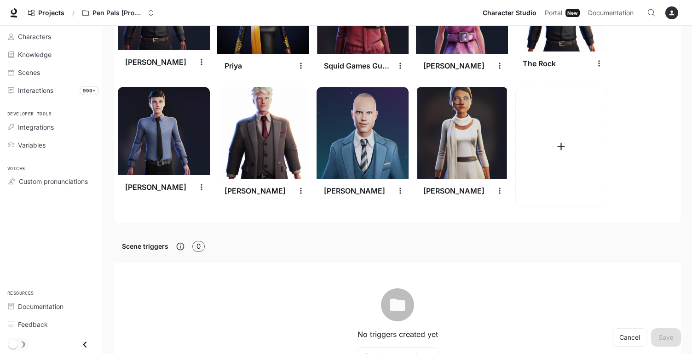
drag, startPoint x: 271, startPoint y: 93, endPoint x: 276, endPoint y: 121, distance: 28.1
click at [276, 121] on img at bounding box center [263, 133] width 92 height 92
drag, startPoint x: 276, startPoint y: 121, endPoint x: 300, endPoint y: 187, distance: 71.2
click at [300, 187] on icon "settings" at bounding box center [300, 190] width 9 height 9
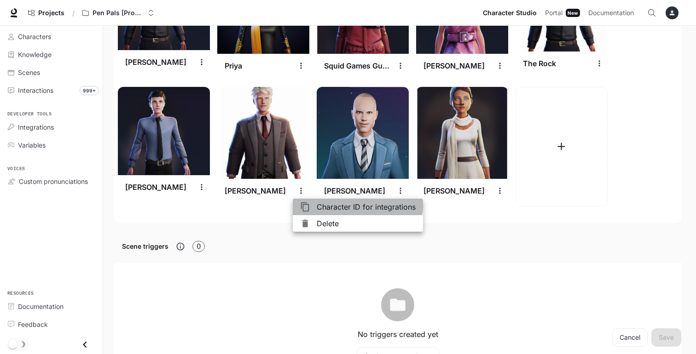
click at [310, 199] on li "Character ID for integrations" at bounding box center [358, 207] width 130 height 17
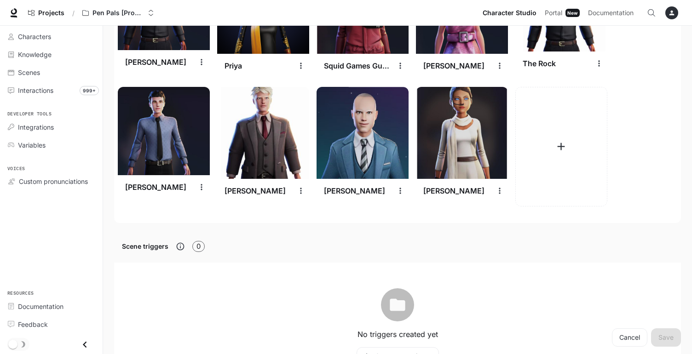
click at [278, 143] on img at bounding box center [263, 133] width 92 height 92
click at [48, 36] on span "Characters" at bounding box center [34, 37] width 33 height 10
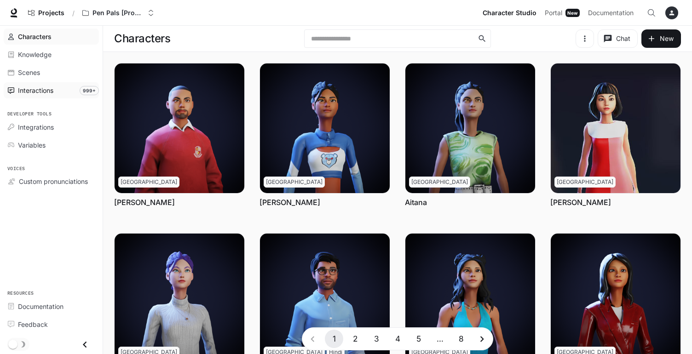
drag, startPoint x: 300, startPoint y: 187, endPoint x: 72, endPoint y: 88, distance: 248.9
click at [72, 88] on div "Interactions" at bounding box center [56, 91] width 77 height 10
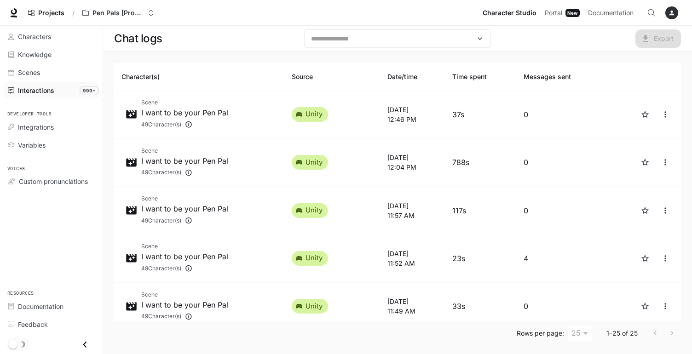
click at [144, 74] on th "Character(s)" at bounding box center [199, 77] width 170 height 28
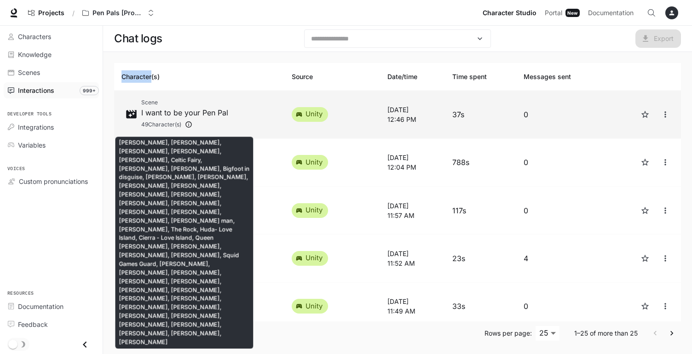
drag, startPoint x: 144, startPoint y: 74, endPoint x: 192, endPoint y: 124, distance: 70.0
click at [192, 124] on icon "Katy Cat, Deniz, Barack Obama, Timothee Chamlet, Elvis Presley, Celtic Fairy, V…" at bounding box center [188, 124] width 7 height 12
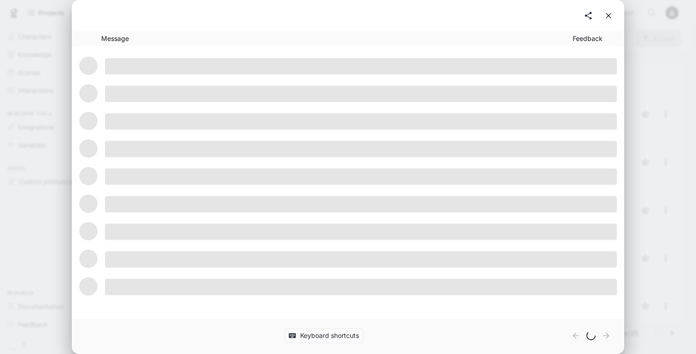
click at [191, 124] on span at bounding box center [361, 121] width 512 height 17
click at [611, 15] on icon "close" at bounding box center [608, 15] width 9 height 9
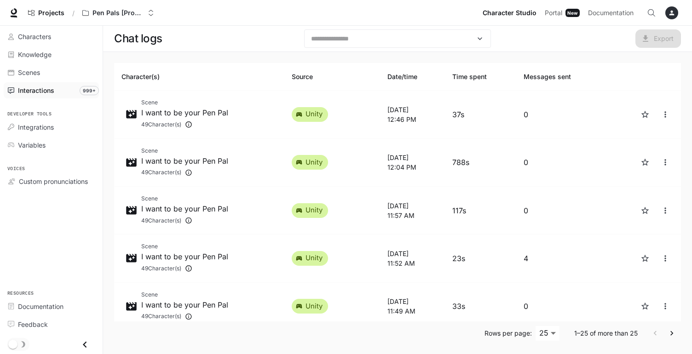
click at [58, 38] on div "Characters" at bounding box center [56, 37] width 77 height 10
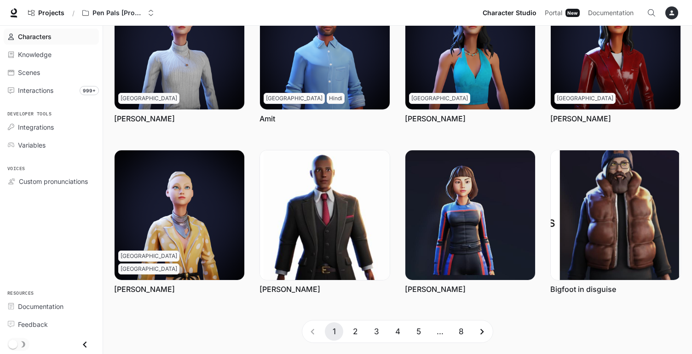
scroll to position [253, 0]
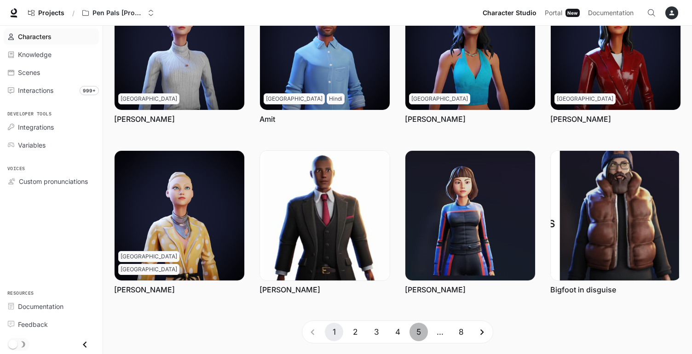
click at [420, 328] on button "5" at bounding box center [418, 332] width 18 height 18
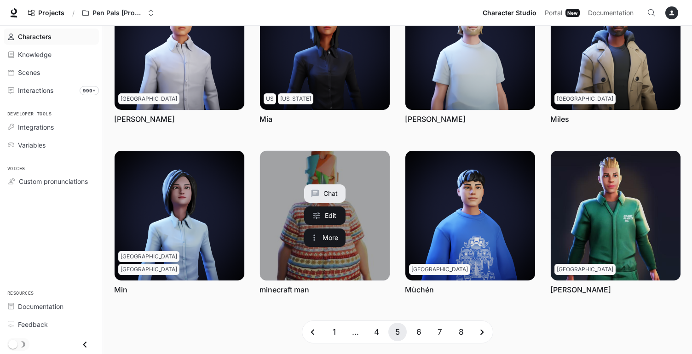
drag, startPoint x: 58, startPoint y: 38, endPoint x: 348, endPoint y: 269, distance: 370.9
click at [348, 269] on link "minecraft man" at bounding box center [325, 216] width 130 height 130
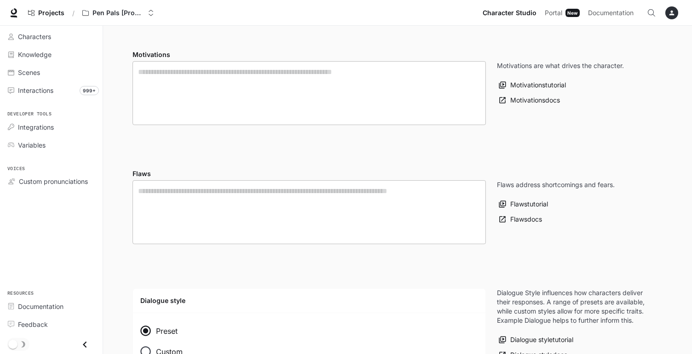
type textarea "**********"
type input "**********"
type input "*"
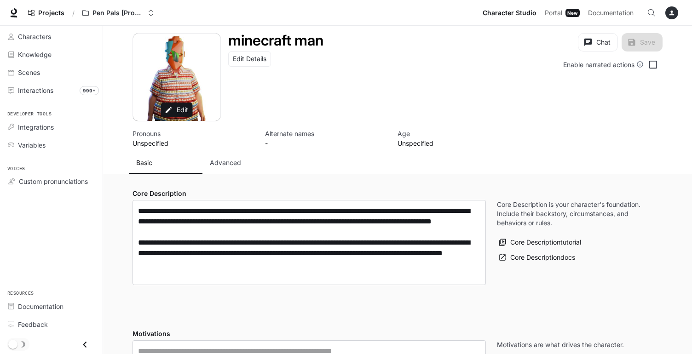
click at [600, 44] on button "Chat" at bounding box center [598, 42] width 40 height 18
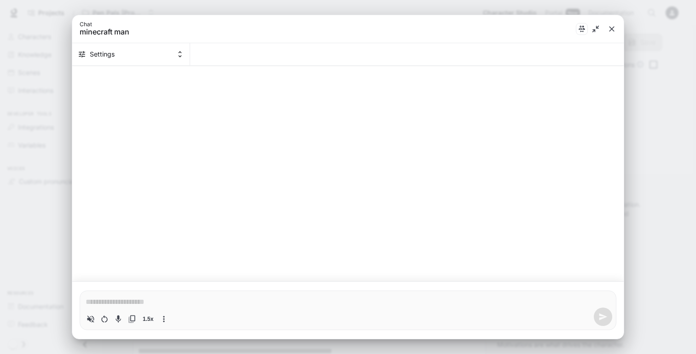
scroll to position [68, 0]
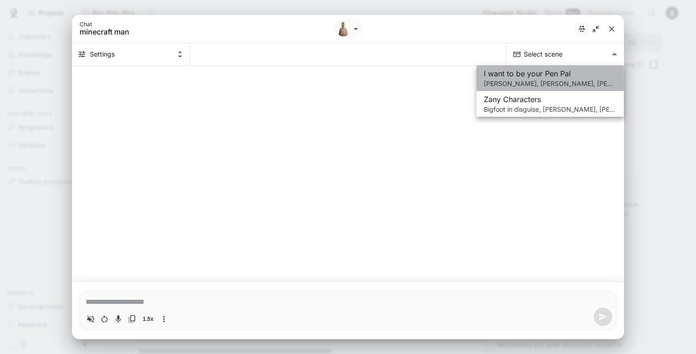
click at [575, 76] on span "I want to be your Pen Pal" at bounding box center [550, 73] width 132 height 11
type textarea "*"
type input "**********"
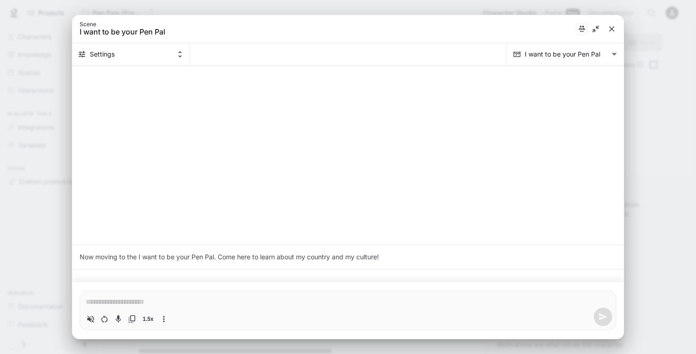
type textarea "*"
drag, startPoint x: 348, startPoint y: 269, endPoint x: 172, endPoint y: 54, distance: 277.6
click at [172, 54] on button "Settings" at bounding box center [131, 54] width 118 height 22
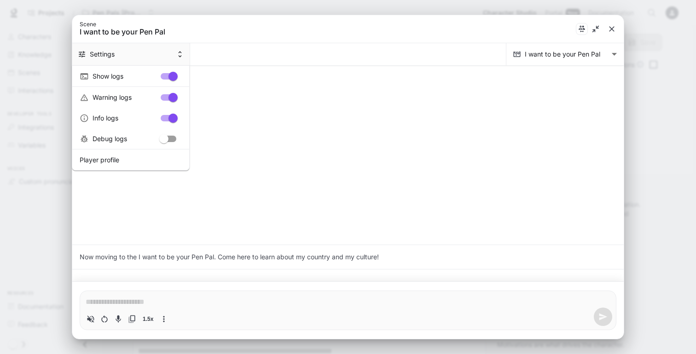
click at [121, 157] on span "Player profile" at bounding box center [131, 160] width 102 height 10
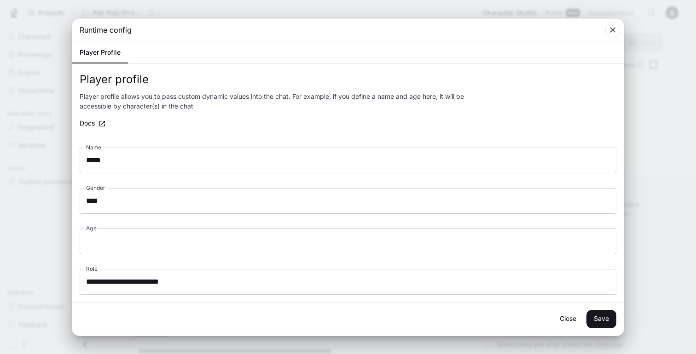
click at [569, 319] on button "Close" at bounding box center [567, 319] width 29 height 18
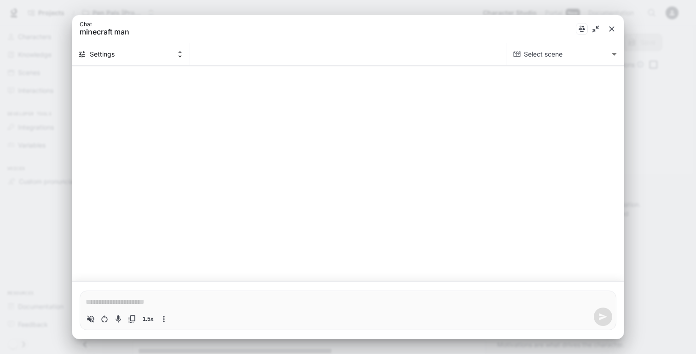
type textarea "*"
drag, startPoint x: 172, startPoint y: 54, endPoint x: 612, endPoint y: 29, distance: 440.5
click at [612, 29] on icon "close" at bounding box center [612, 29] width 6 height 6
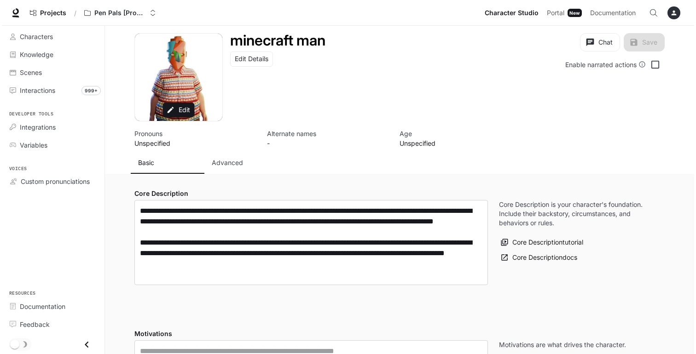
scroll to position [0, 0]
drag, startPoint x: 612, startPoint y: 29, endPoint x: 639, endPoint y: 65, distance: 44.7
click at [639, 65] on icon at bounding box center [639, 64] width 7 height 7
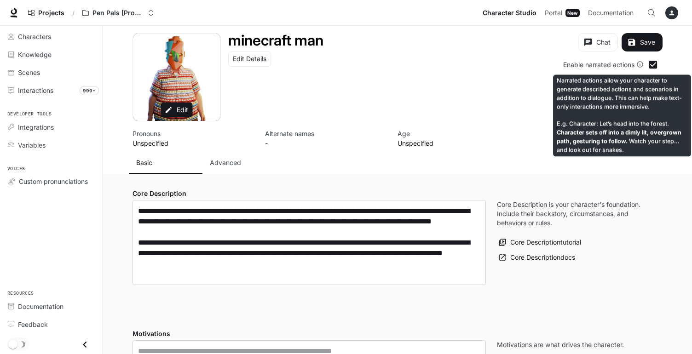
click at [637, 65] on icon at bounding box center [640, 65] width 6 height 6
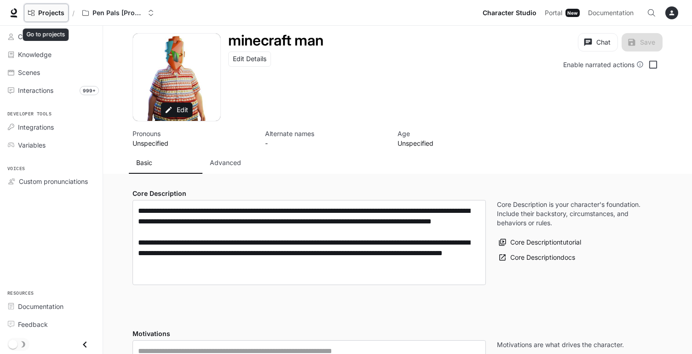
drag, startPoint x: 639, startPoint y: 65, endPoint x: 57, endPoint y: 13, distance: 584.2
click at [57, 13] on span "Projects" at bounding box center [51, 13] width 26 height 8
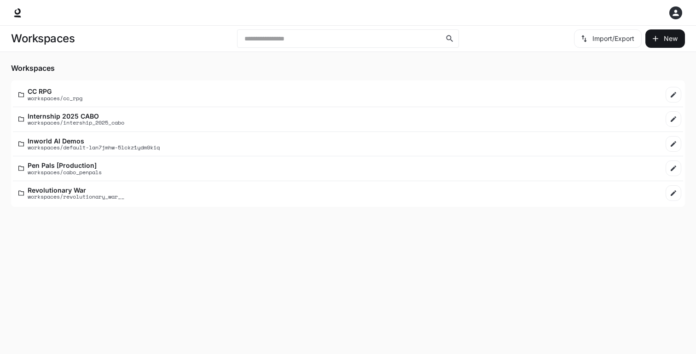
click at [48, 89] on p "CC RPG" at bounding box center [55, 91] width 55 height 7
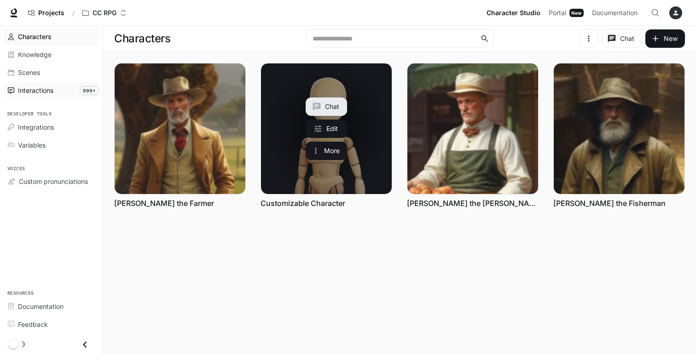
click at [312, 107] on icon "Chat with Customizable Character" at bounding box center [316, 106] width 9 height 9
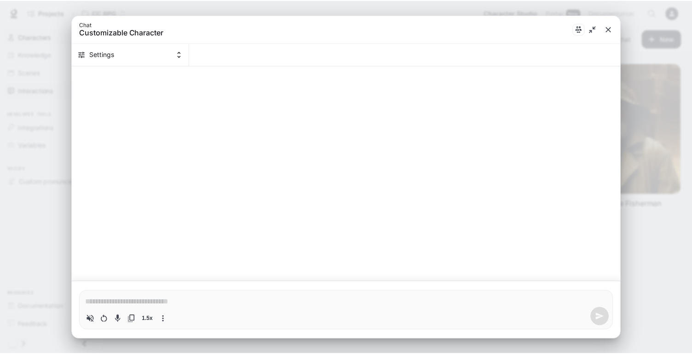
scroll to position [68, 0]
type textarea "*"
drag, startPoint x: 312, startPoint y: 107, endPoint x: 608, endPoint y: 28, distance: 306.2
click at [608, 28] on icon "close" at bounding box center [611, 28] width 9 height 9
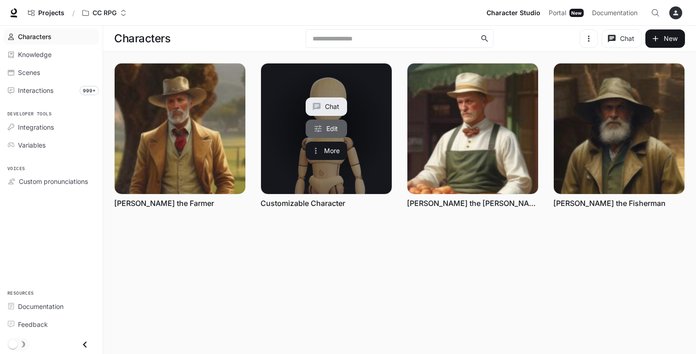
click at [329, 129] on link "Edit" at bounding box center [325, 129] width 41 height 18
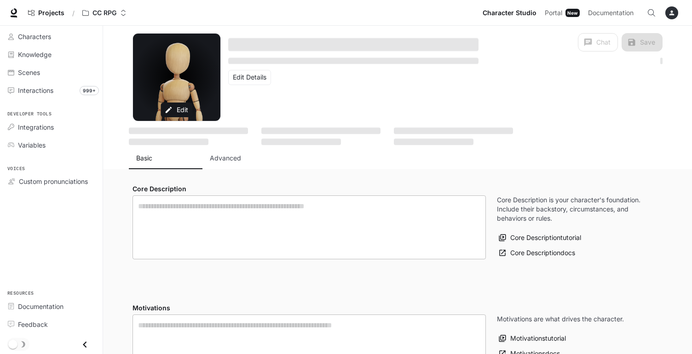
type input "*"
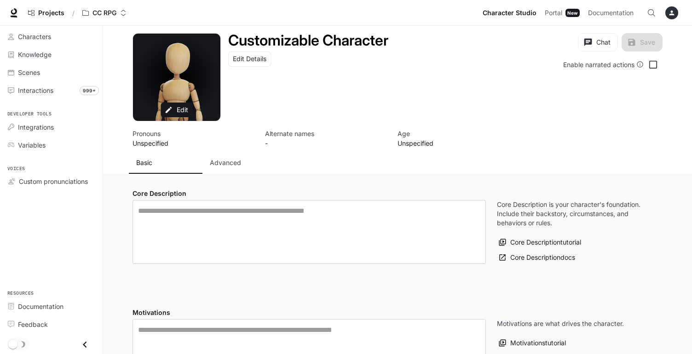
type input "**********"
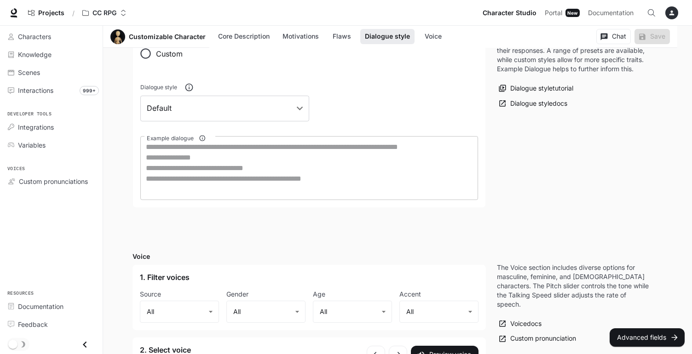
scroll to position [550, 0]
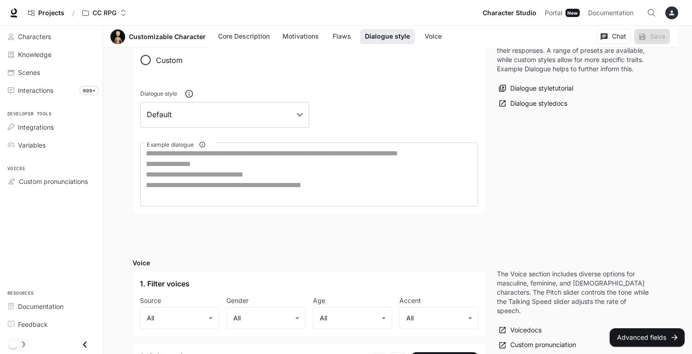
click at [645, 193] on div "Dialogue Style influences how characters deliver their responses. A range of pr…" at bounding box center [574, 109] width 177 height 225
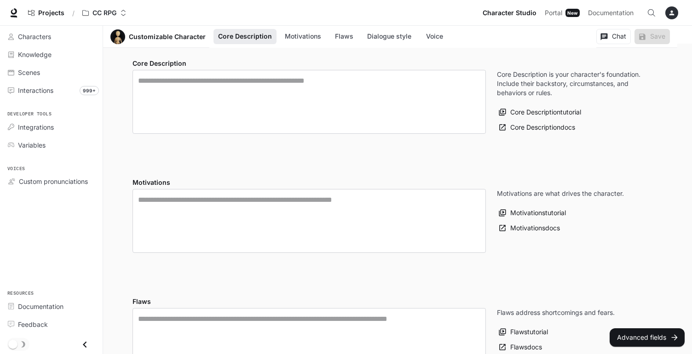
scroll to position [83, 0]
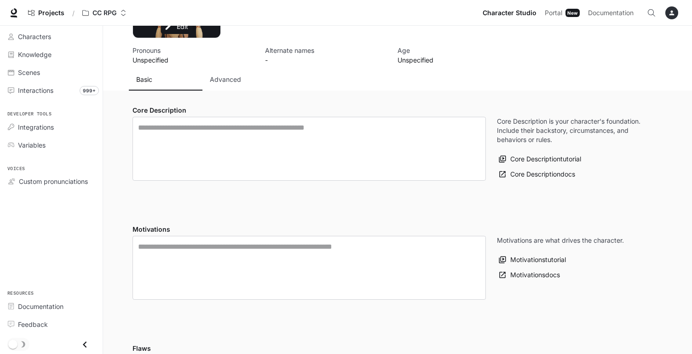
drag, startPoint x: 645, startPoint y: 193, endPoint x: 229, endPoint y: 80, distance: 431.6
click at [229, 80] on p "Advanced" at bounding box center [225, 79] width 31 height 9
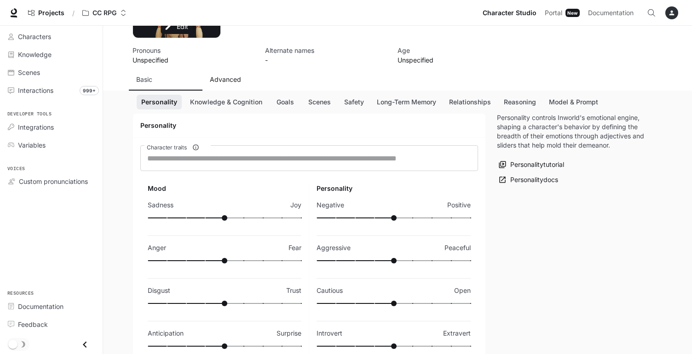
type textarea "**********"
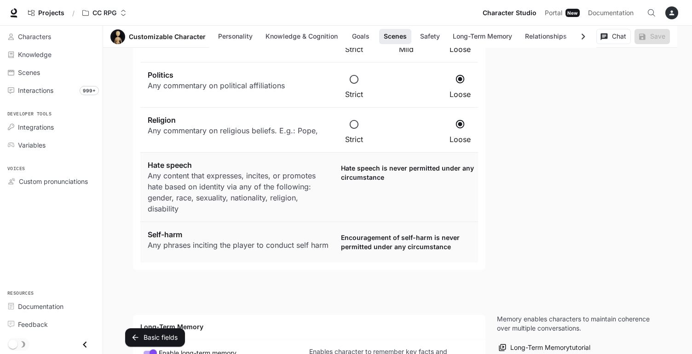
scroll to position [1529, 0]
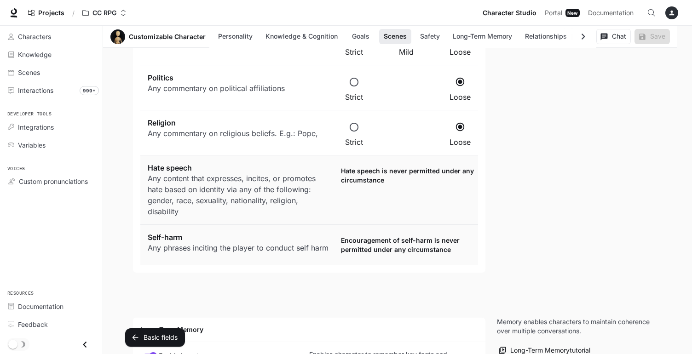
drag, startPoint x: 229, startPoint y: 80, endPoint x: 374, endPoint y: 234, distance: 212.2
click at [374, 234] on p "Encouragement of self-harm is never permitted under any circumstance" at bounding box center [407, 245] width 141 height 26
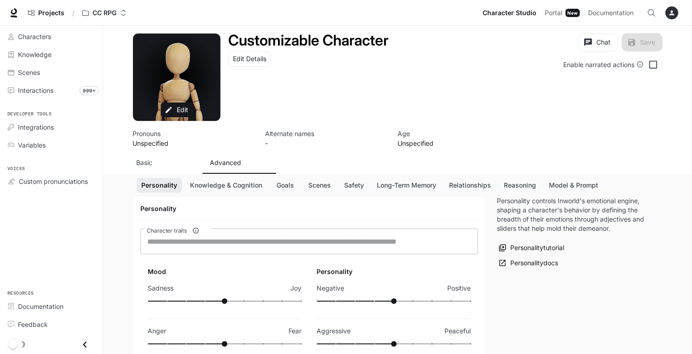
scroll to position [0, 0]
click at [645, 43] on button "Save" at bounding box center [642, 42] width 41 height 18
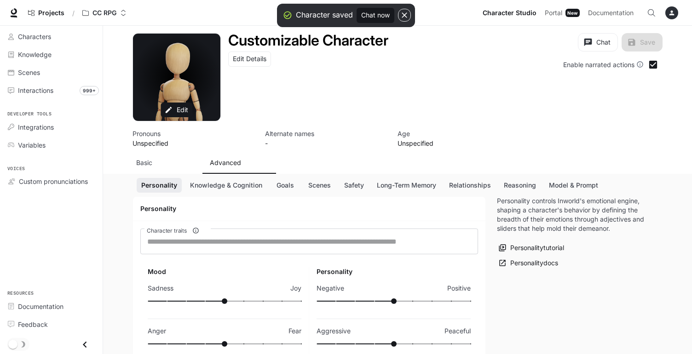
drag, startPoint x: 374, startPoint y: 234, endPoint x: 647, endPoint y: 92, distance: 307.8
click at [647, 92] on div "Customizable Character Edit Details Chat Save Enable narrated actions" at bounding box center [442, 77] width 442 height 88
click at [641, 64] on icon at bounding box center [639, 64] width 7 height 7
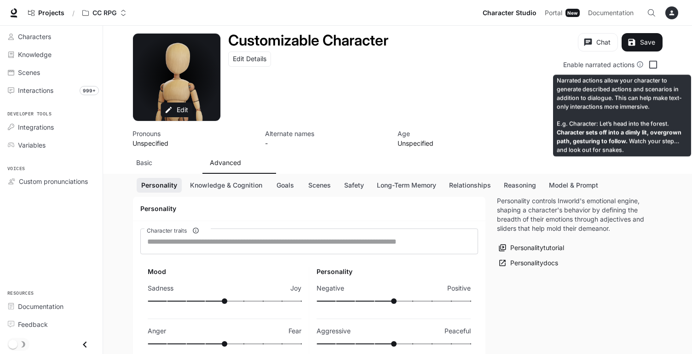
click at [641, 64] on icon at bounding box center [639, 64] width 7 height 7
drag, startPoint x: 647, startPoint y: 92, endPoint x: 543, endPoint y: 91, distance: 104.0
click at [543, 91] on div "Customizable Character Edit Details Chat Save Enable narrated actions" at bounding box center [442, 77] width 442 height 88
